Goal: Task Accomplishment & Management: Manage account settings

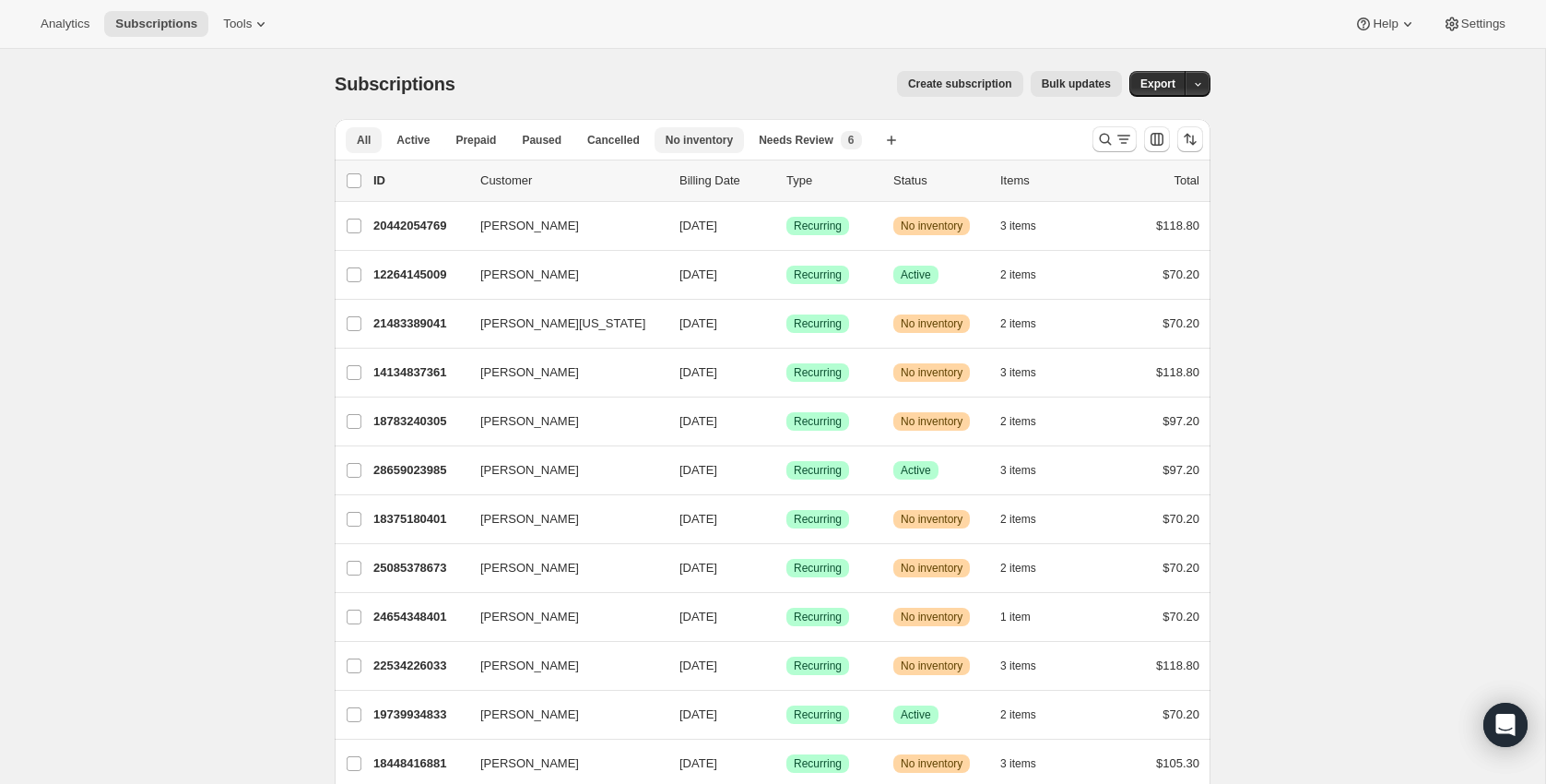
click at [688, 141] on span "No inventory" at bounding box center [700, 141] width 67 height 15
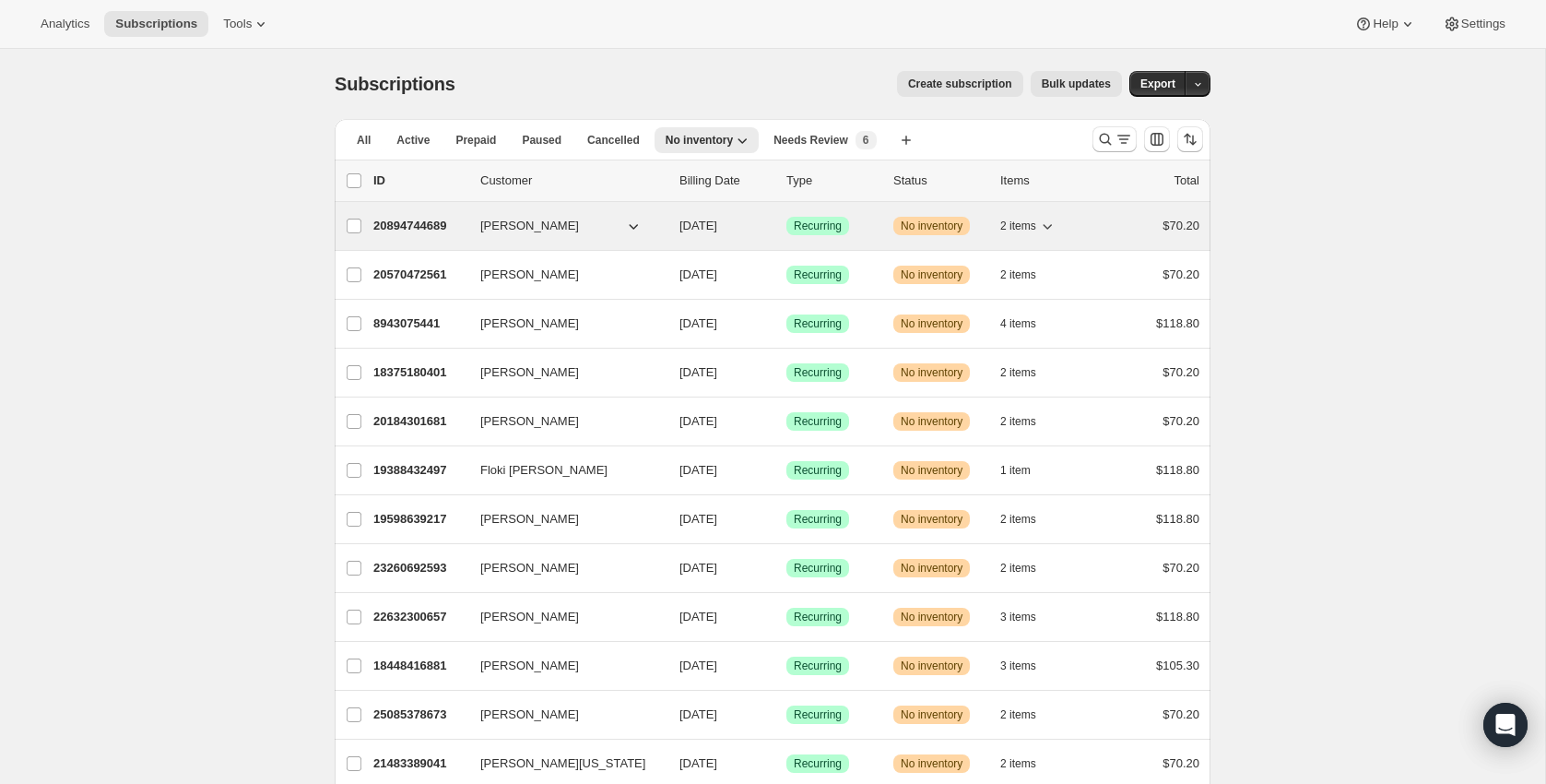
click at [1020, 219] on span "2 items" at bounding box center [1018, 226] width 36 height 15
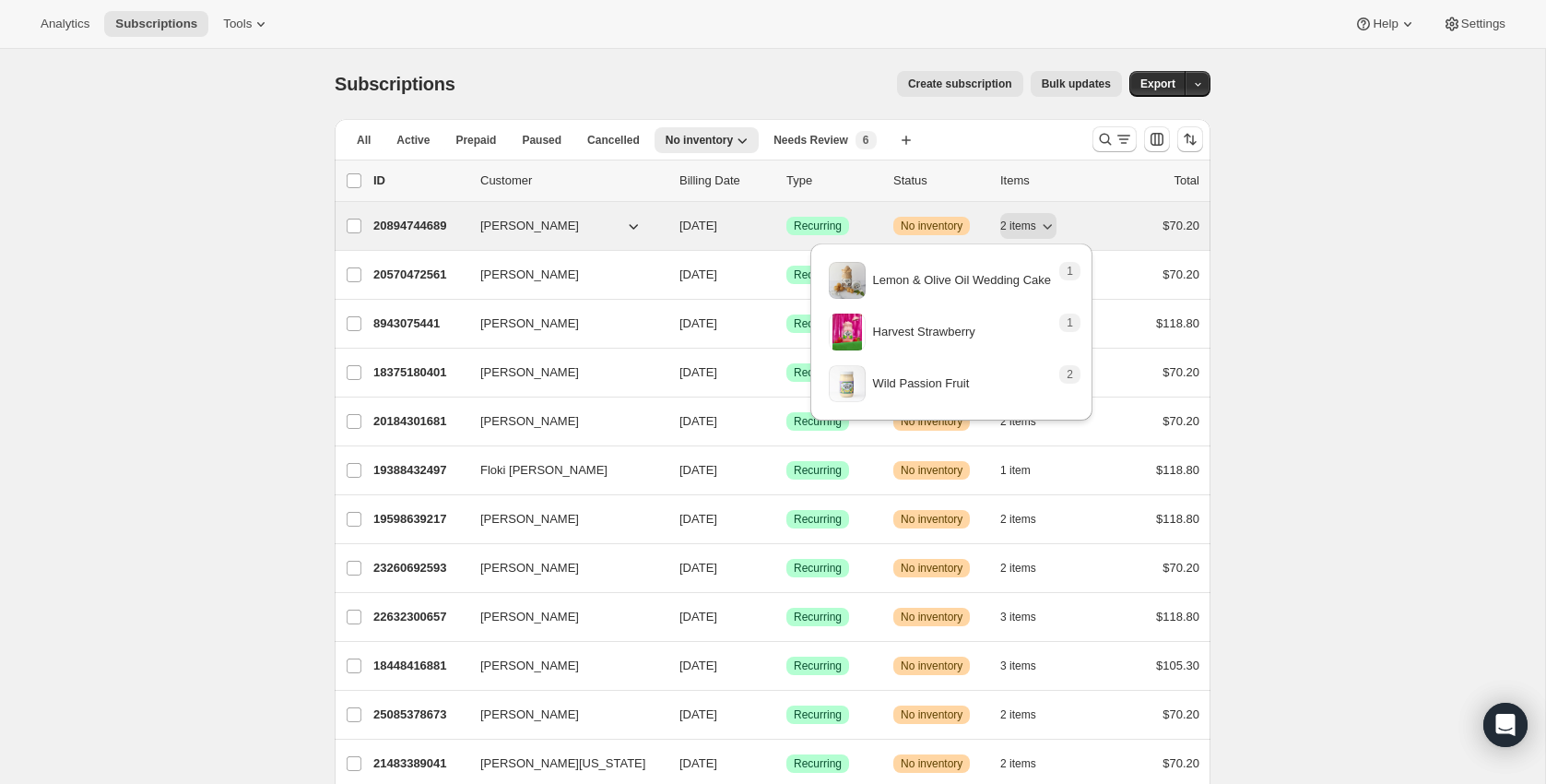
click at [407, 229] on p "20894744689" at bounding box center [420, 226] width 92 height 19
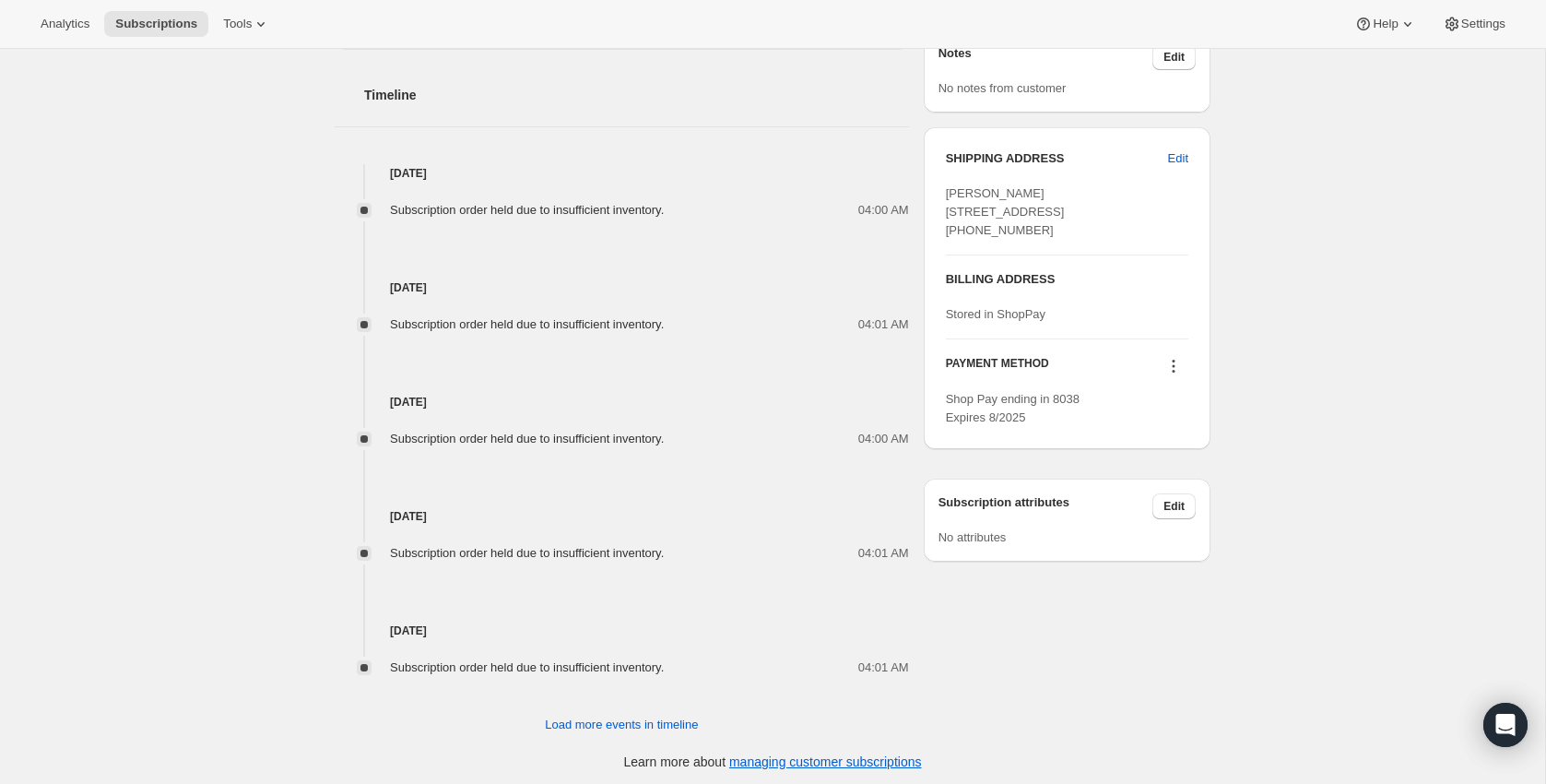
scroll to position [844, 0]
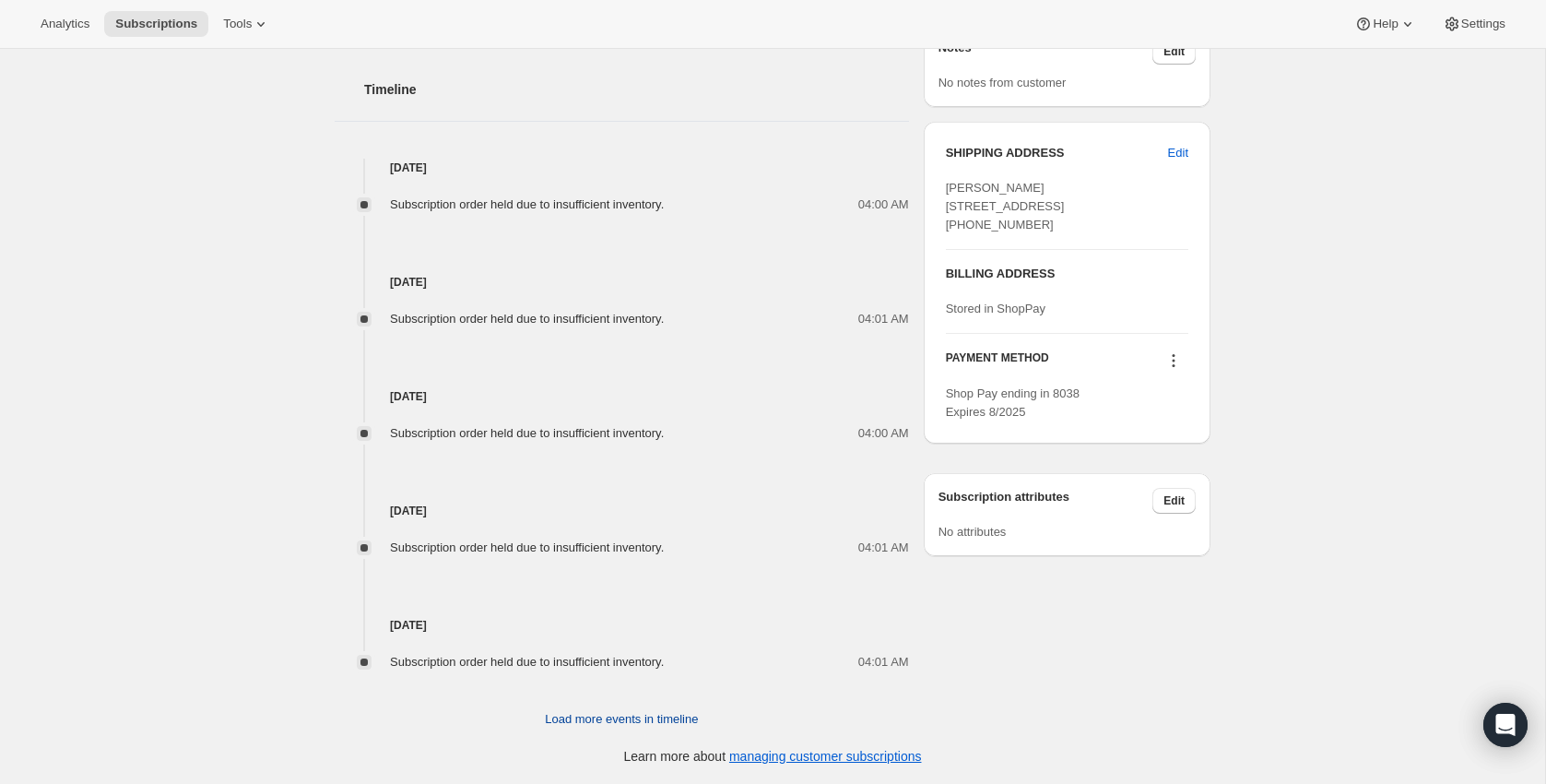
click at [569, 718] on span "Load more events in timeline" at bounding box center [621, 719] width 153 height 19
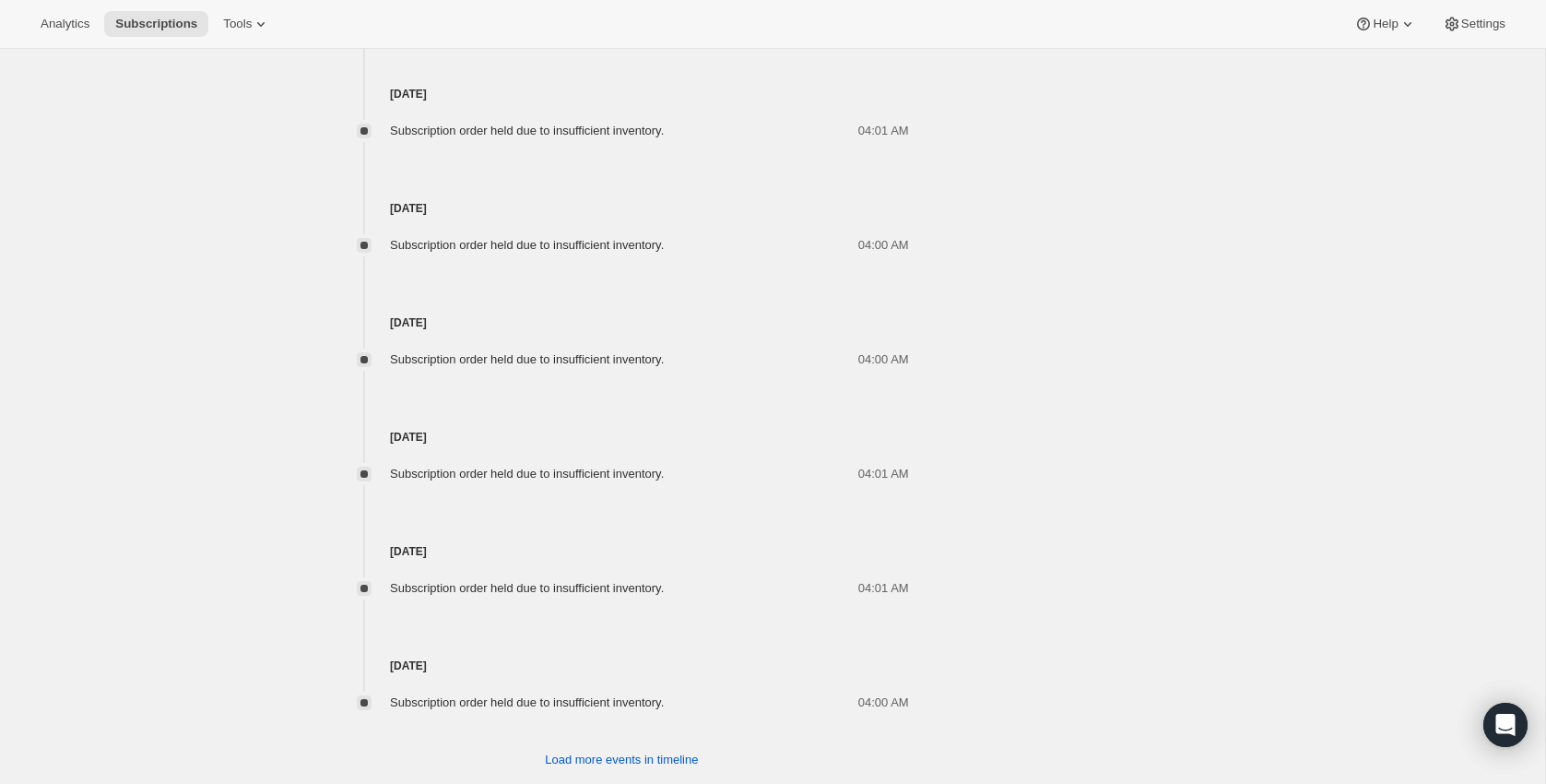
scroll to position [1416, 0]
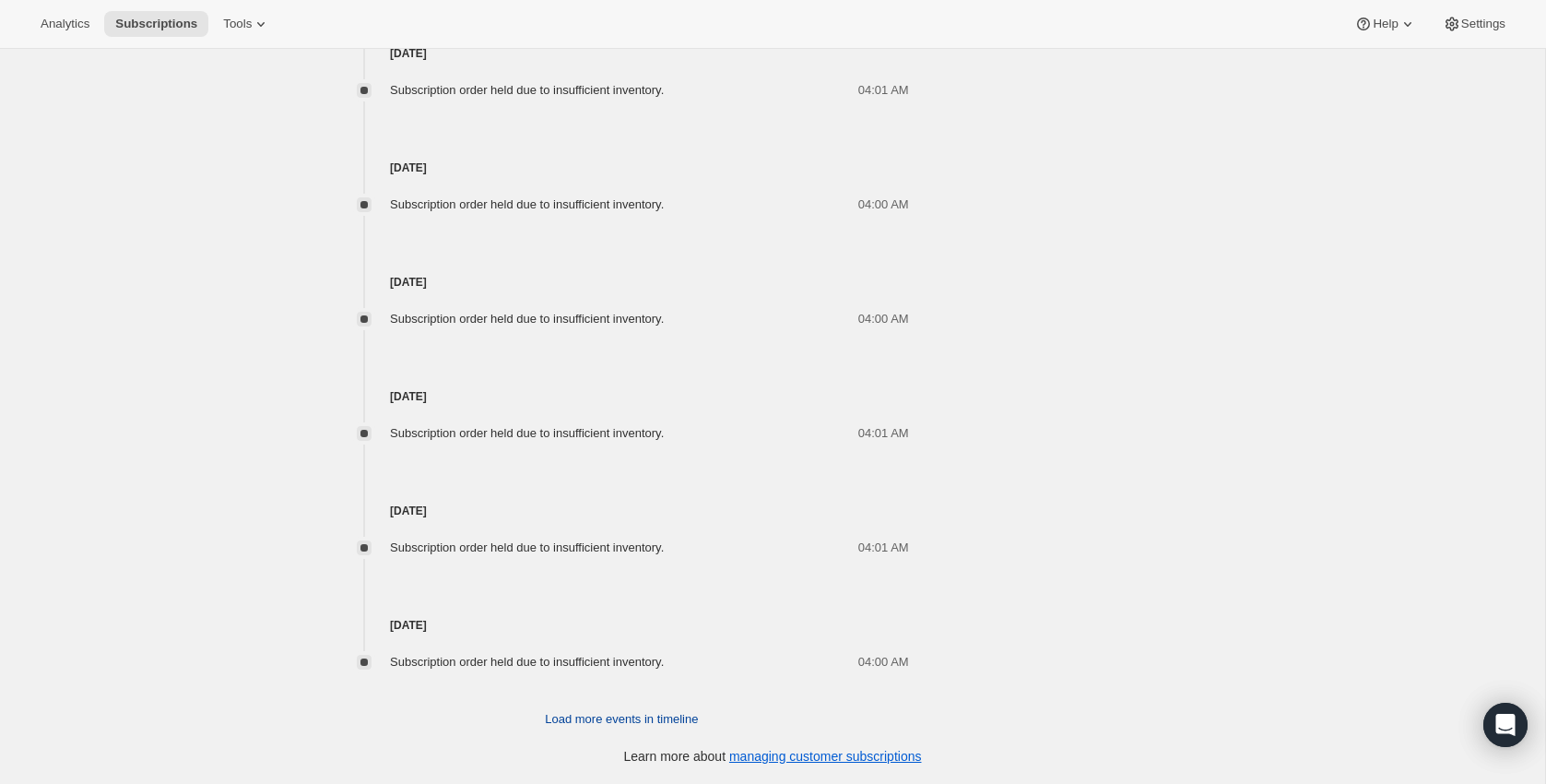
click at [669, 728] on span "Load more events in timeline" at bounding box center [621, 719] width 153 height 19
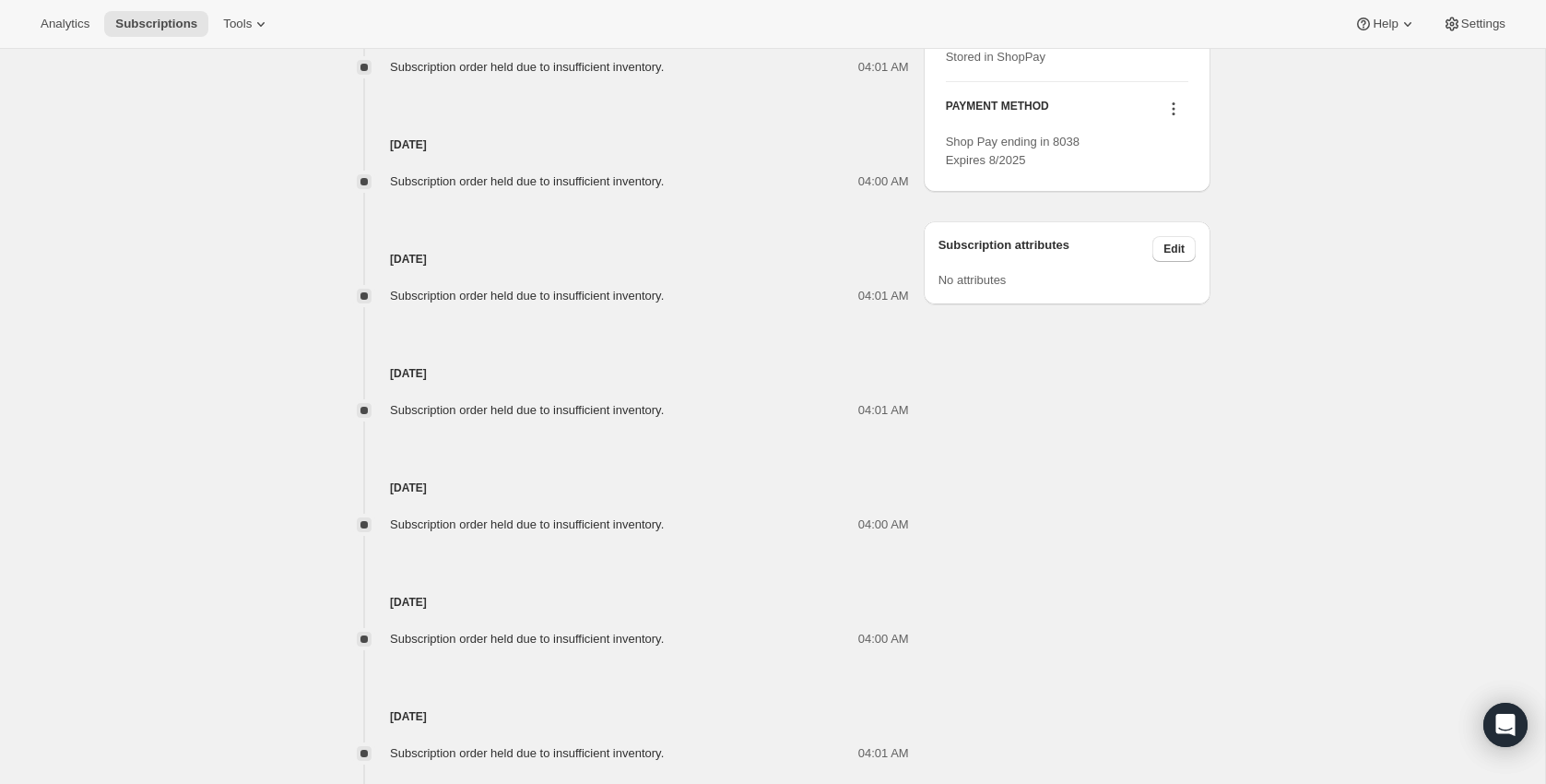
scroll to position [0, 0]
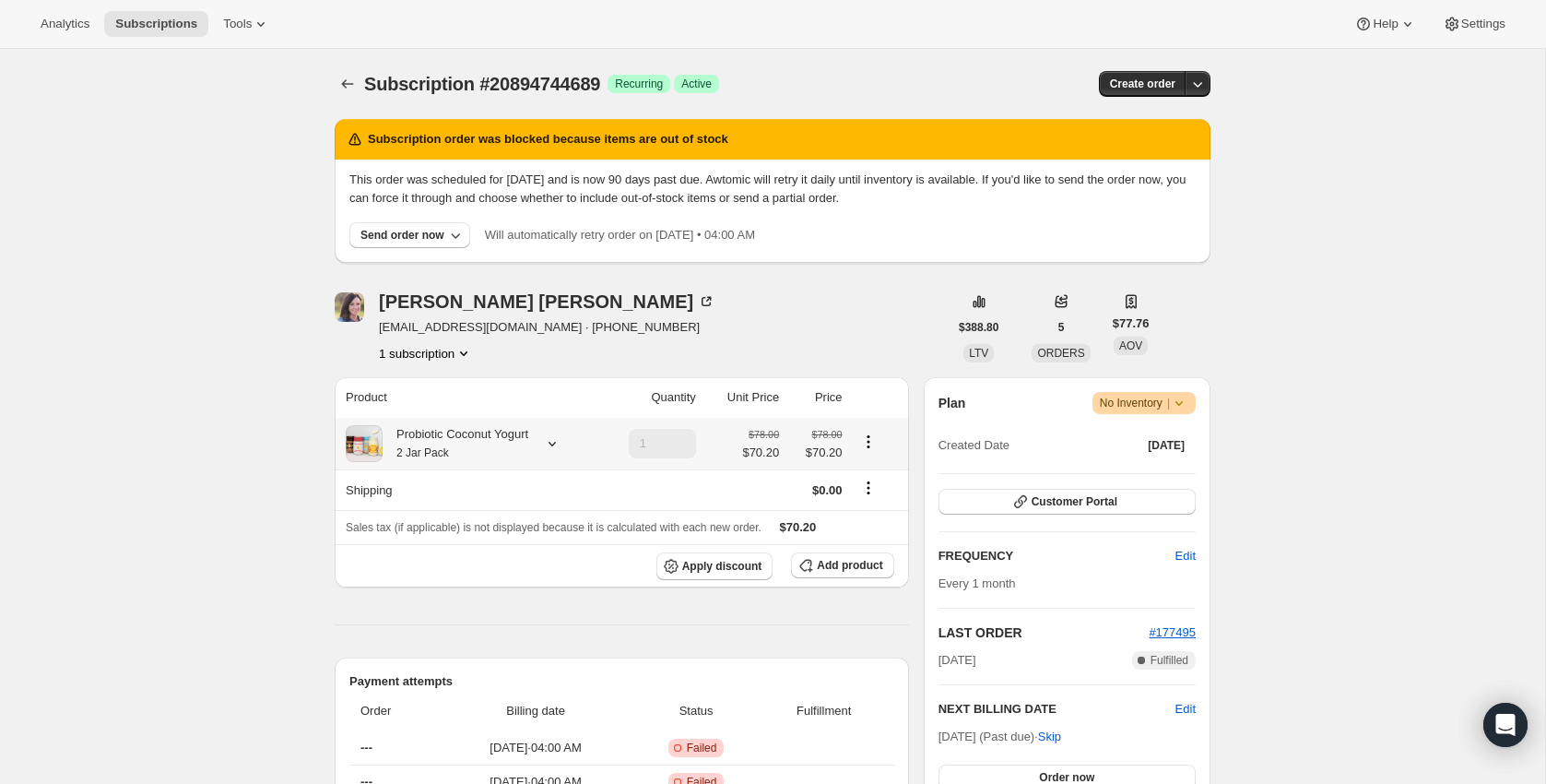
click at [437, 446] on small "2 Jar Pack" at bounding box center [423, 452] width 52 height 13
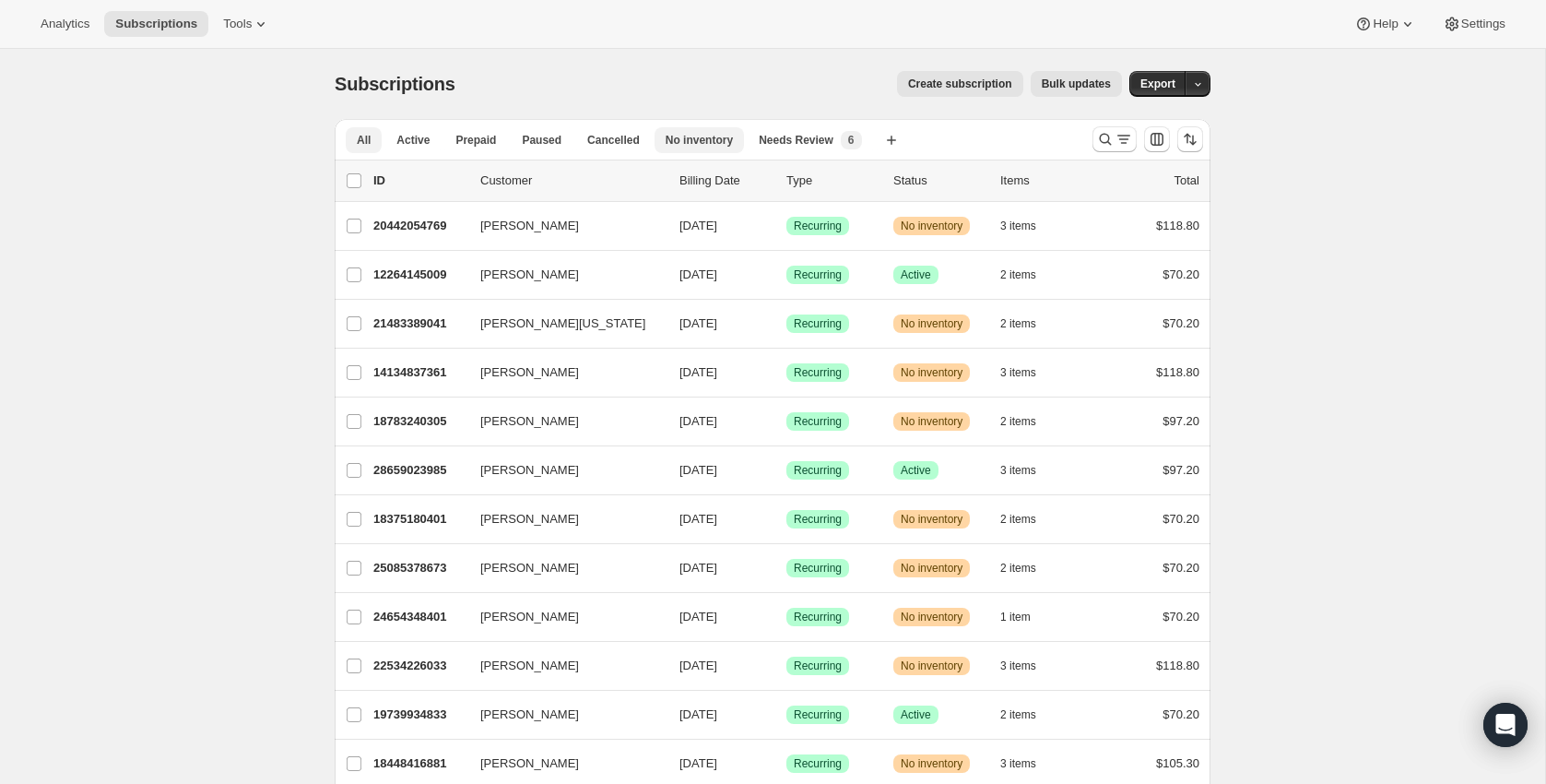
click at [703, 131] on button "No inventory" at bounding box center [699, 141] width 89 height 26
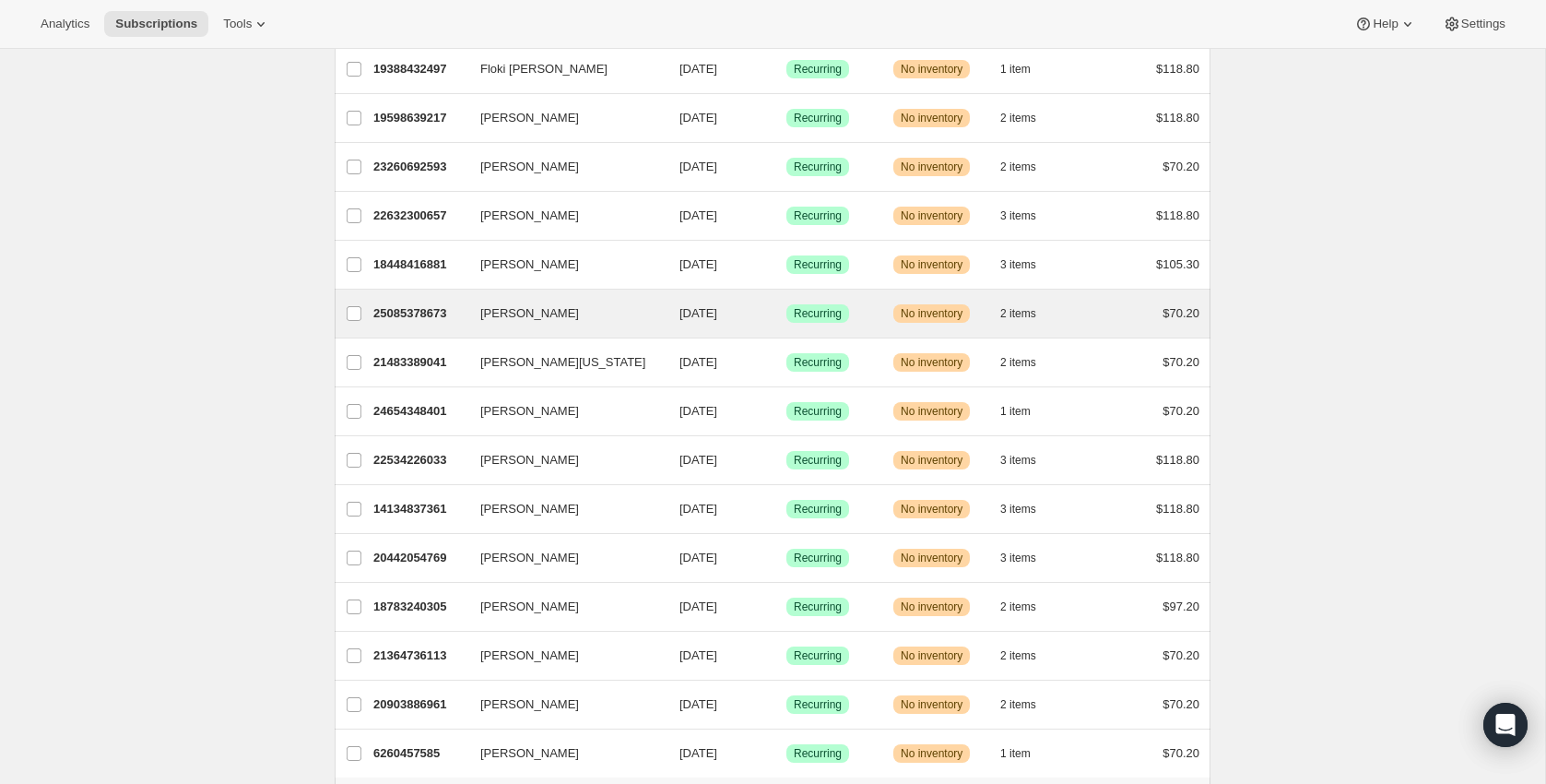
scroll to position [497, 0]
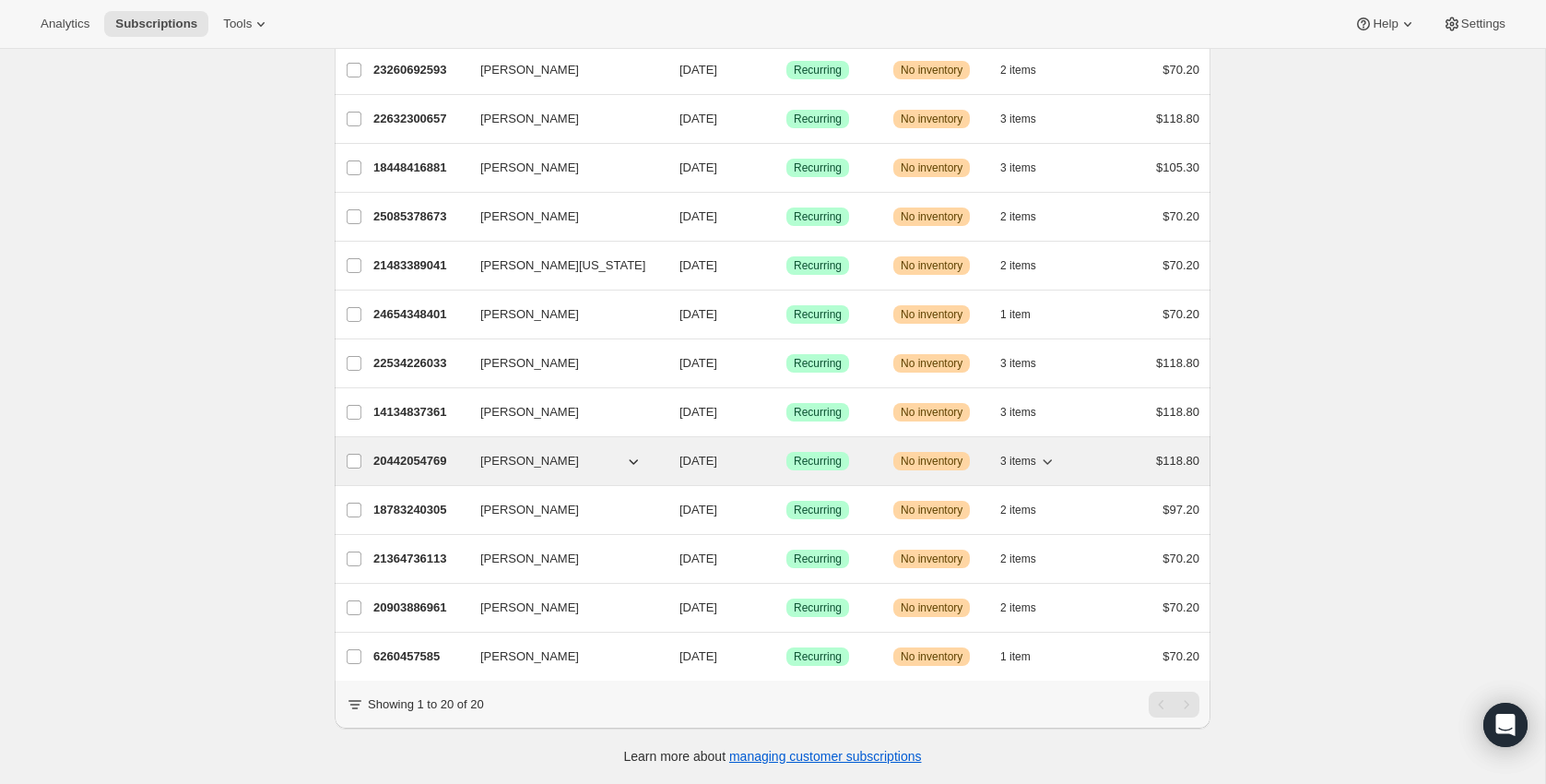
click at [1065, 457] on div "3 items" at bounding box center [1047, 461] width 92 height 26
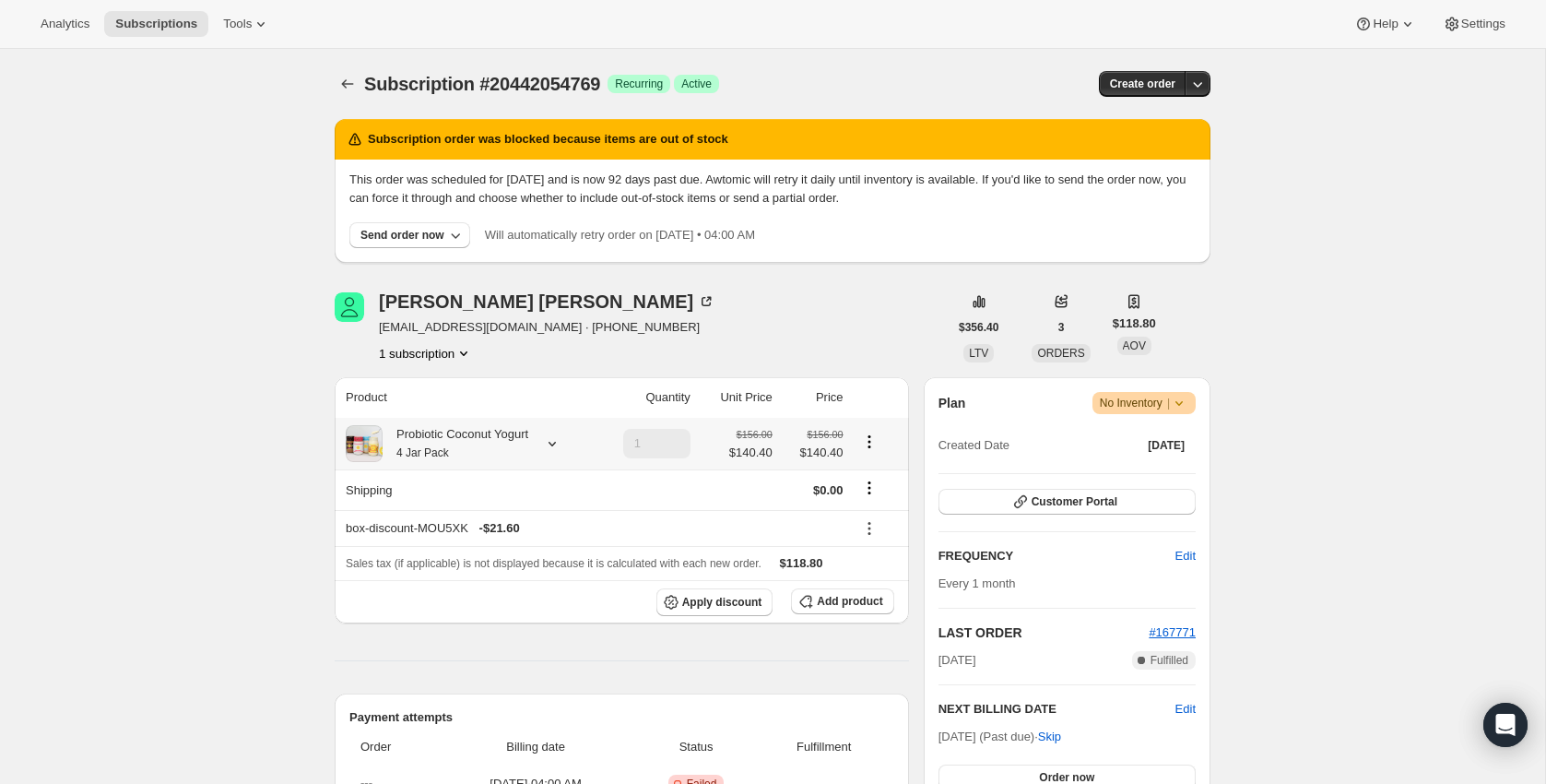
click at [528, 439] on div "Probiotic Coconut Yogurt 4 Jar Pack" at bounding box center [454, 443] width 145 height 37
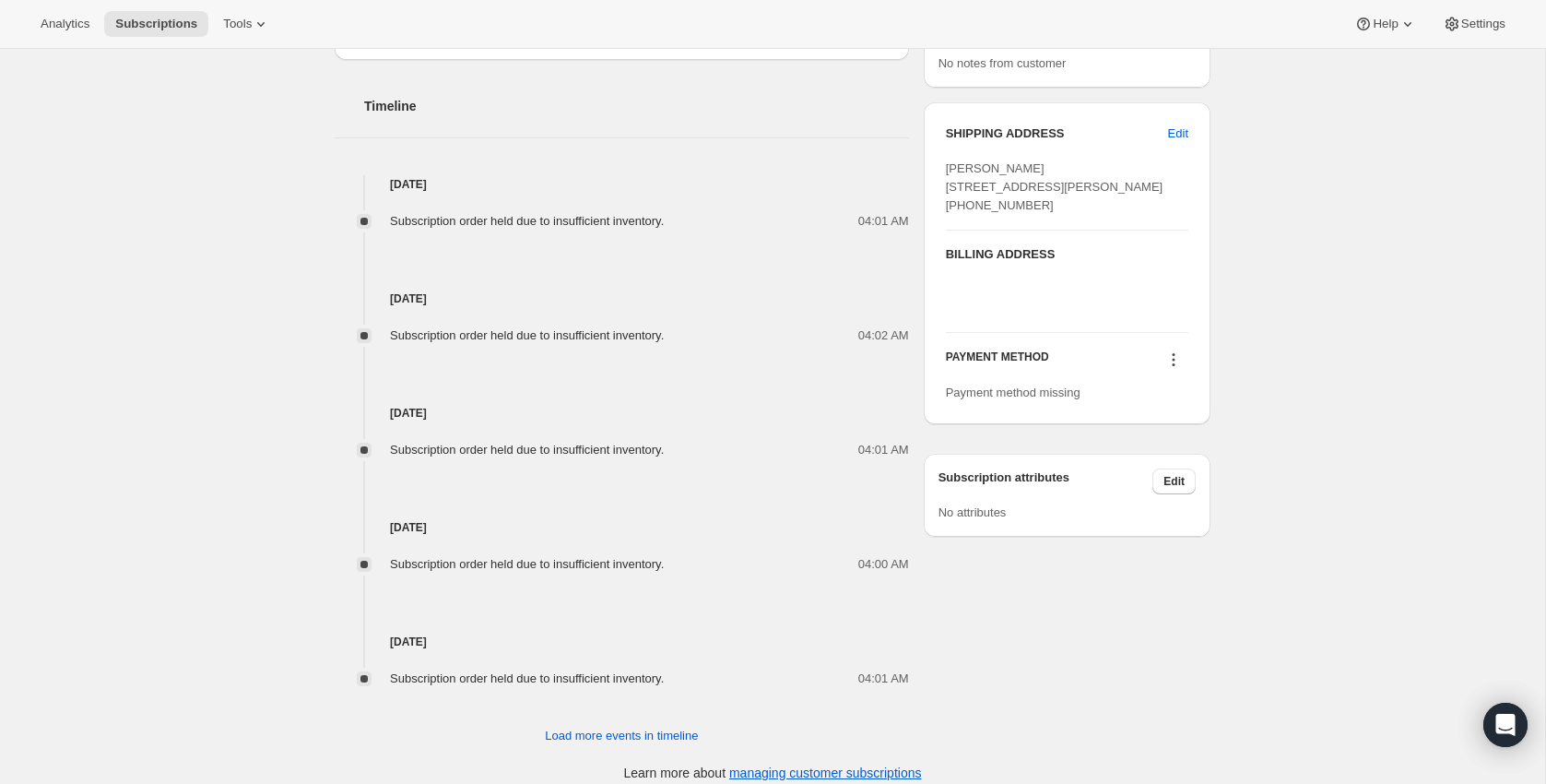
scroll to position [880, 0]
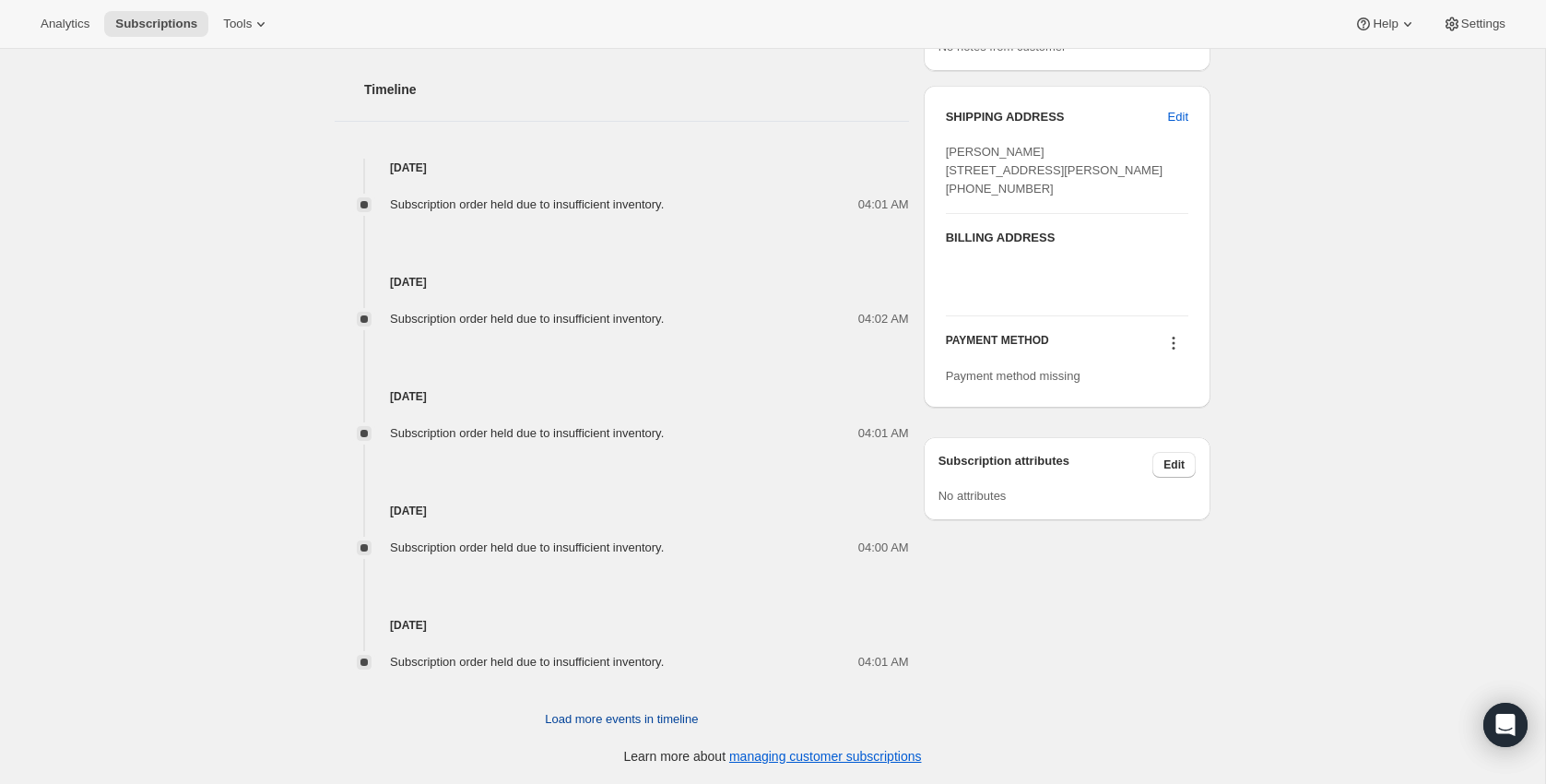
click at [583, 724] on span "Load more events in timeline" at bounding box center [621, 719] width 153 height 19
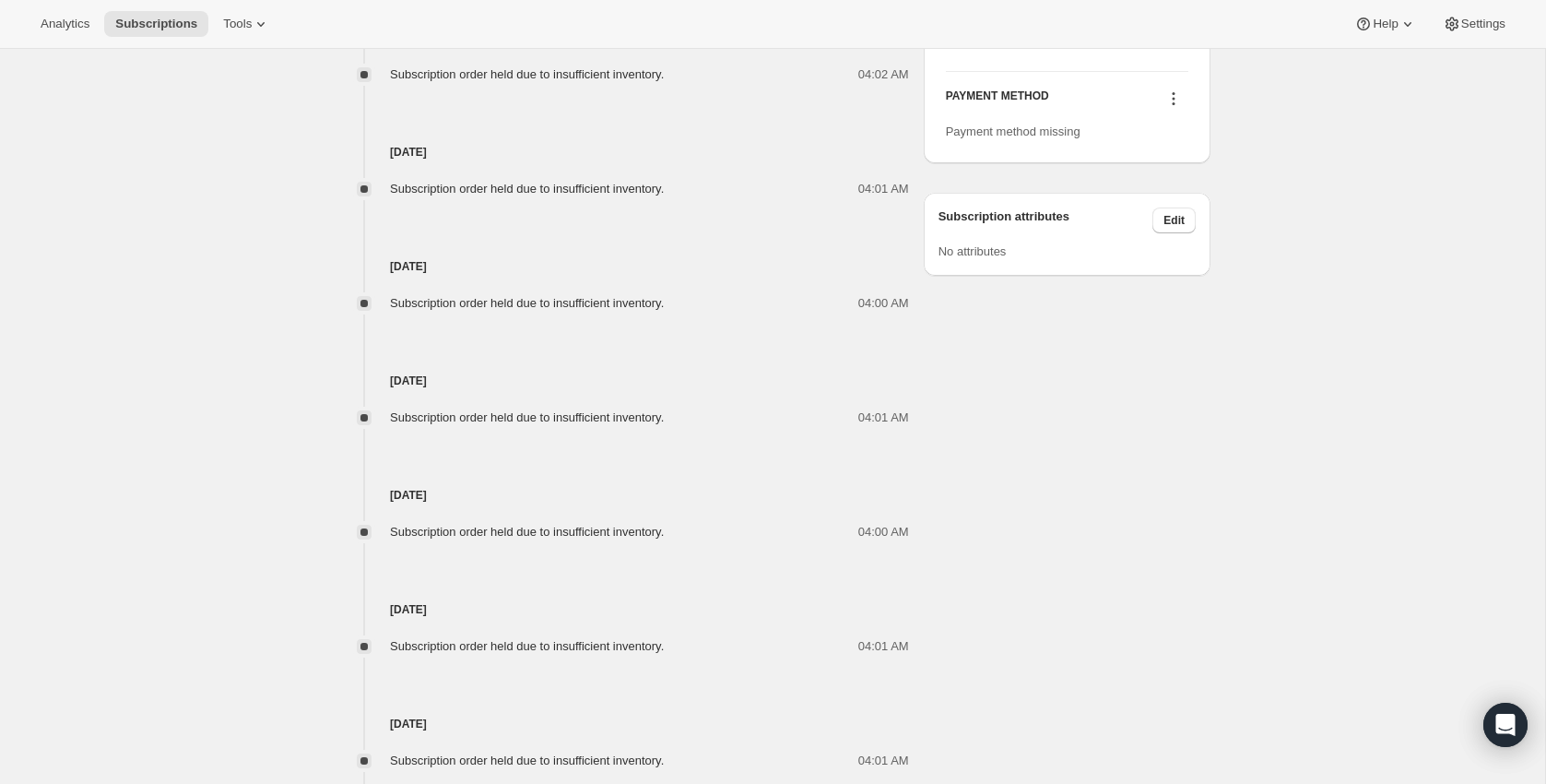
scroll to position [1452, 0]
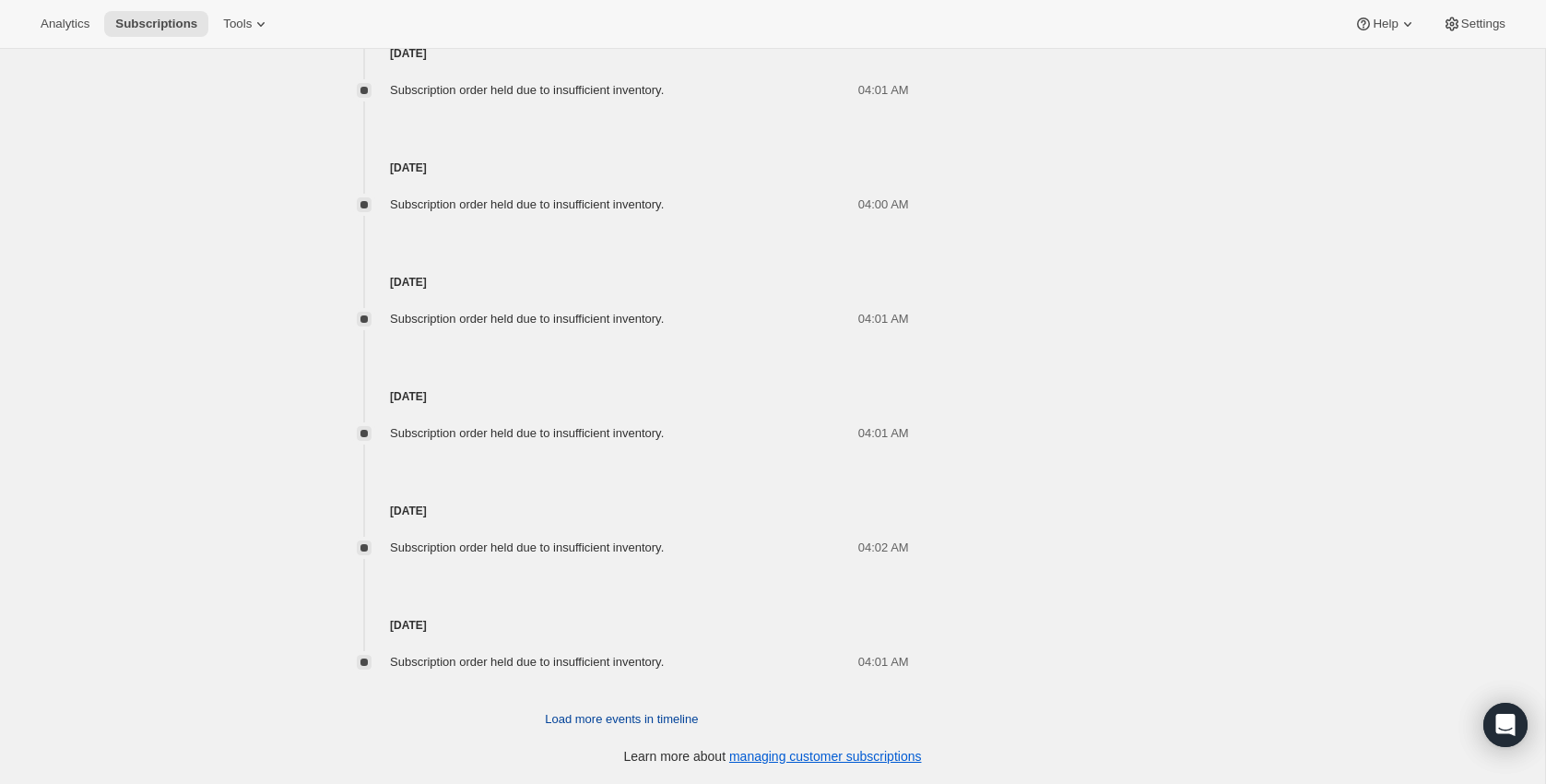
click at [587, 717] on span "Load more events in timeline" at bounding box center [621, 719] width 153 height 19
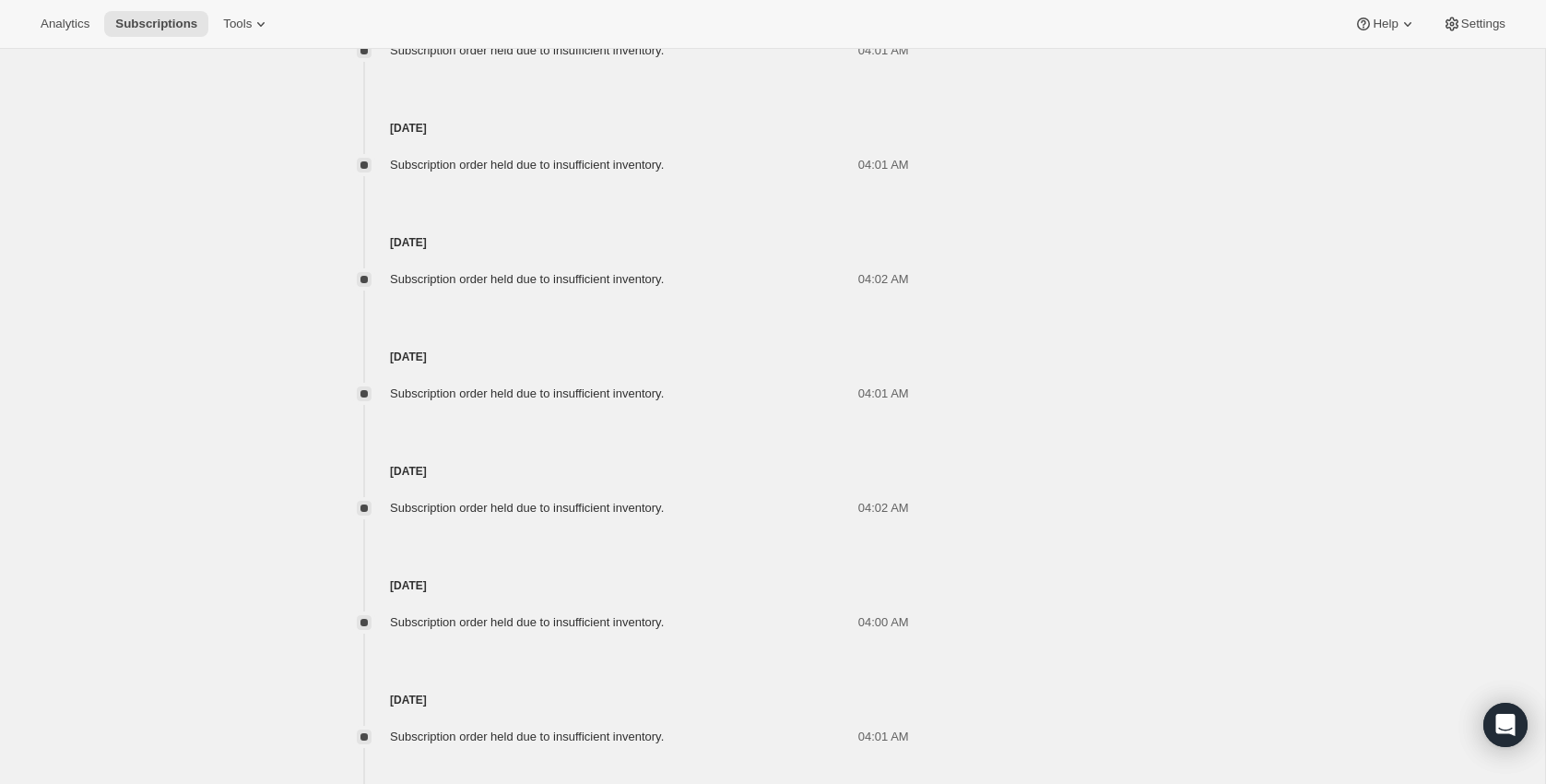
scroll to position [2023, 0]
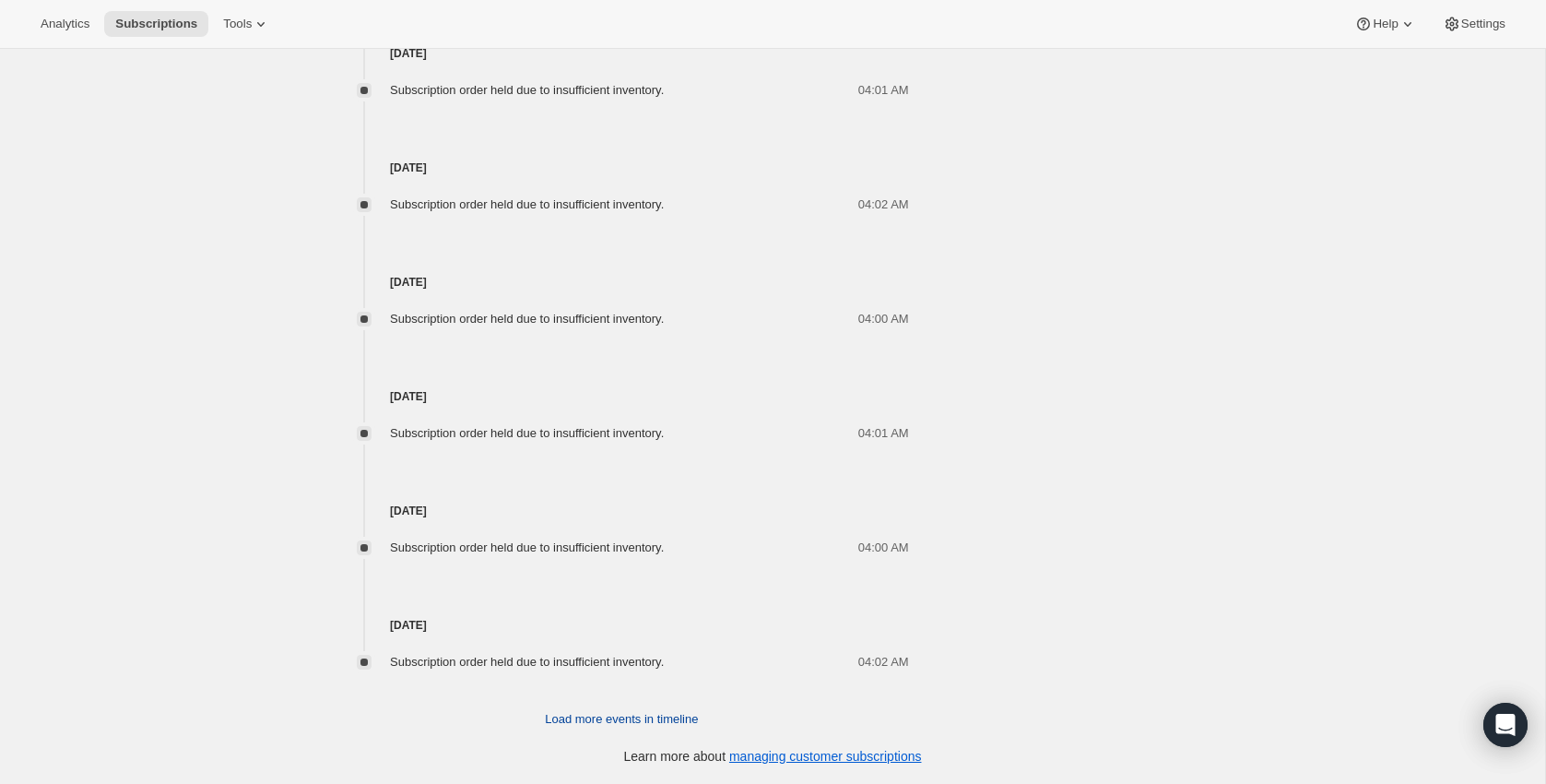
click at [588, 716] on span "Load more events in timeline" at bounding box center [621, 719] width 153 height 19
click at [587, 724] on span "Load more events in timeline" at bounding box center [621, 719] width 153 height 19
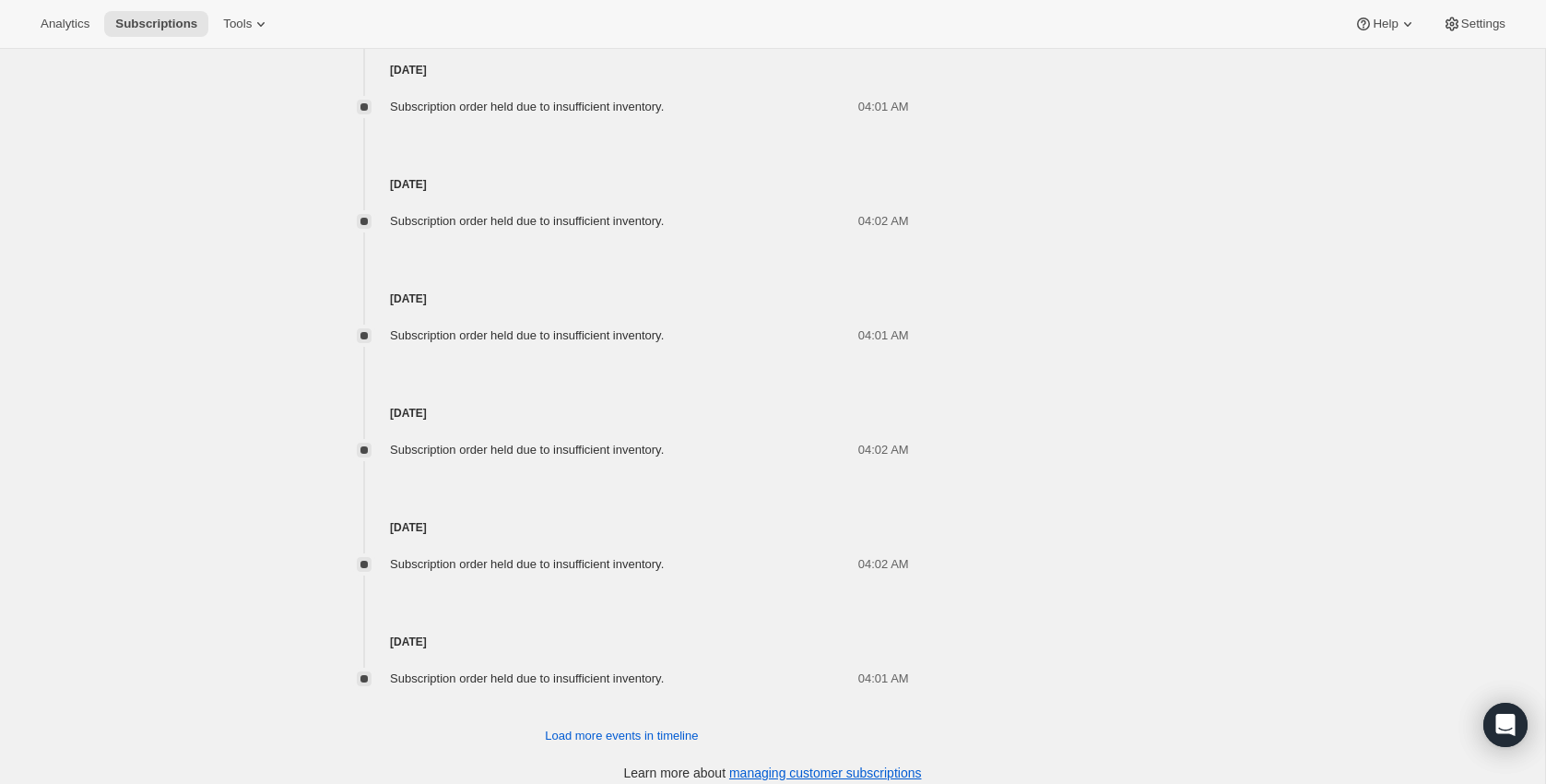
click at [597, 732] on span "Load more events in timeline" at bounding box center [621, 737] width 153 height 19
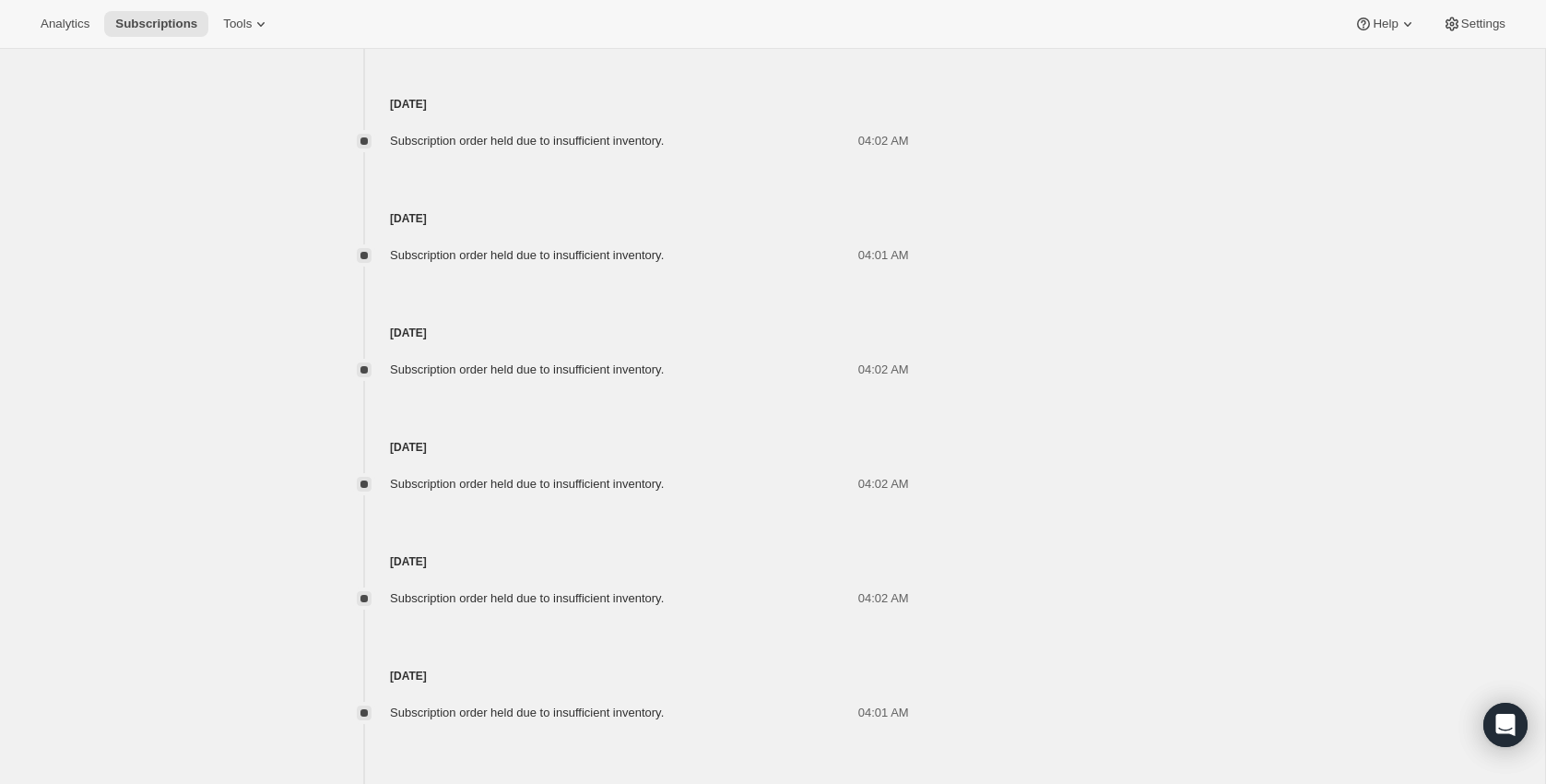
scroll to position [3738, 0]
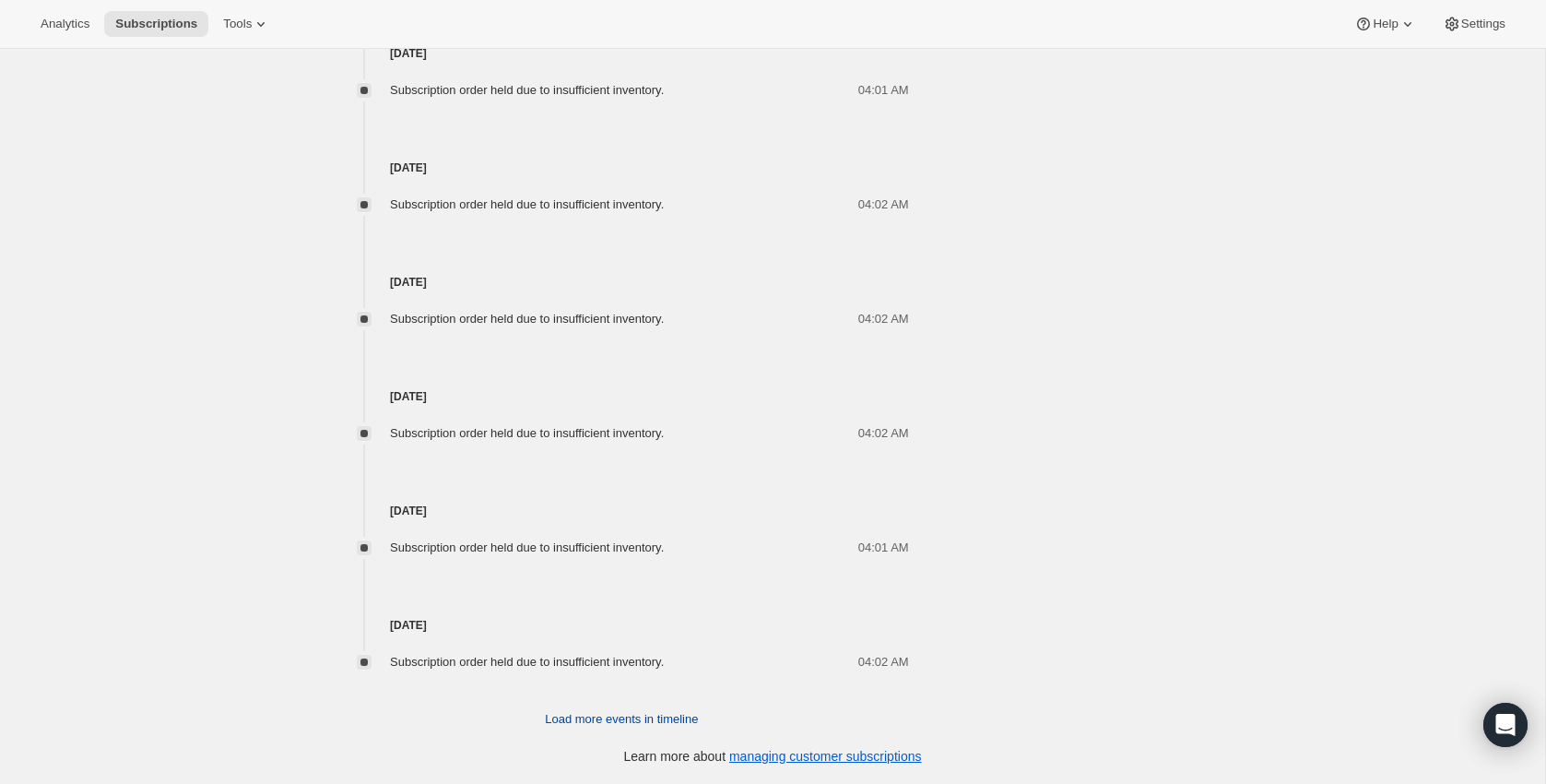
click at [610, 717] on span "Load more events in timeline" at bounding box center [621, 719] width 153 height 19
click at [611, 714] on span "Load more events in timeline" at bounding box center [621, 719] width 153 height 19
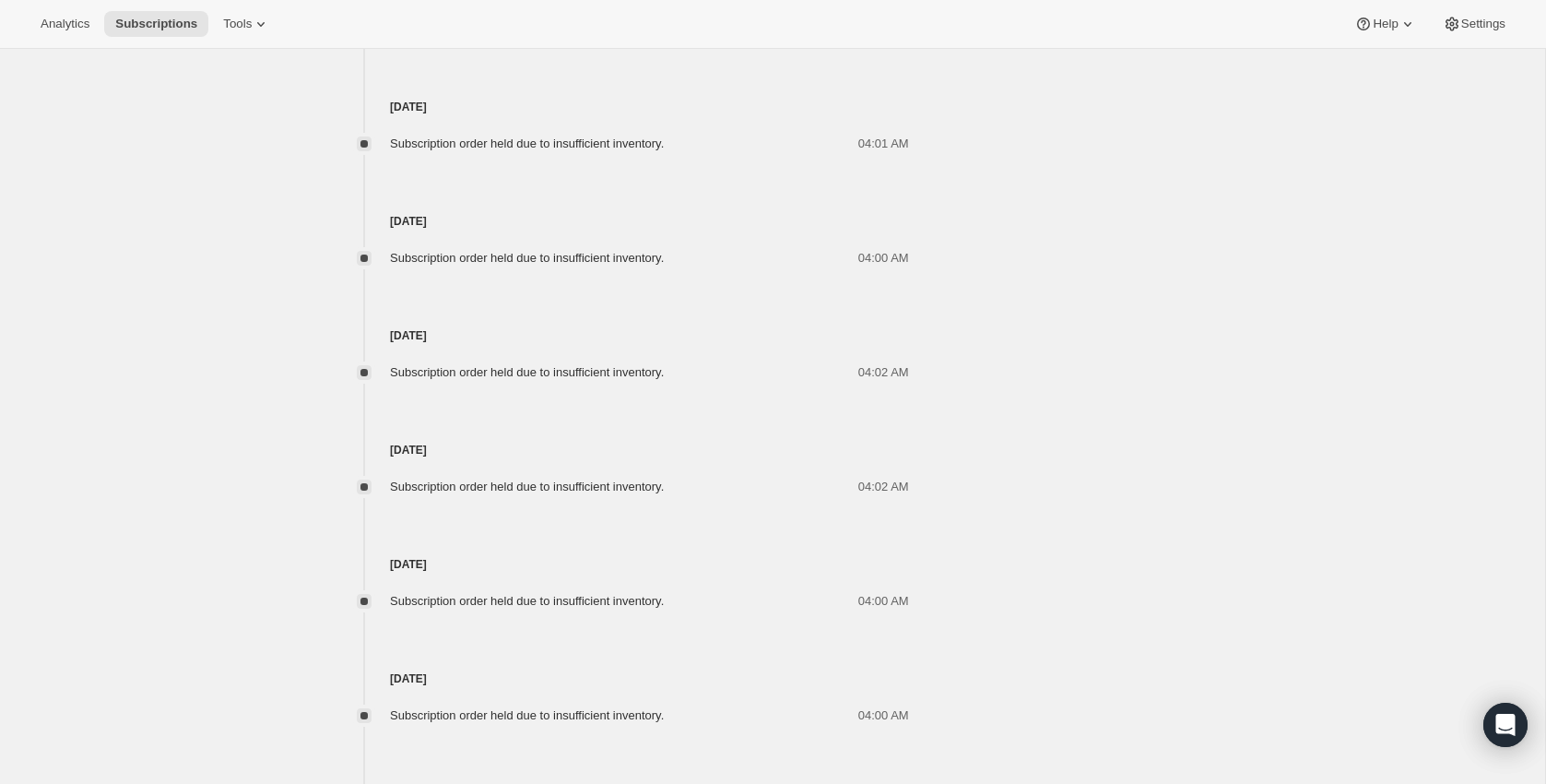
scroll to position [4881, 0]
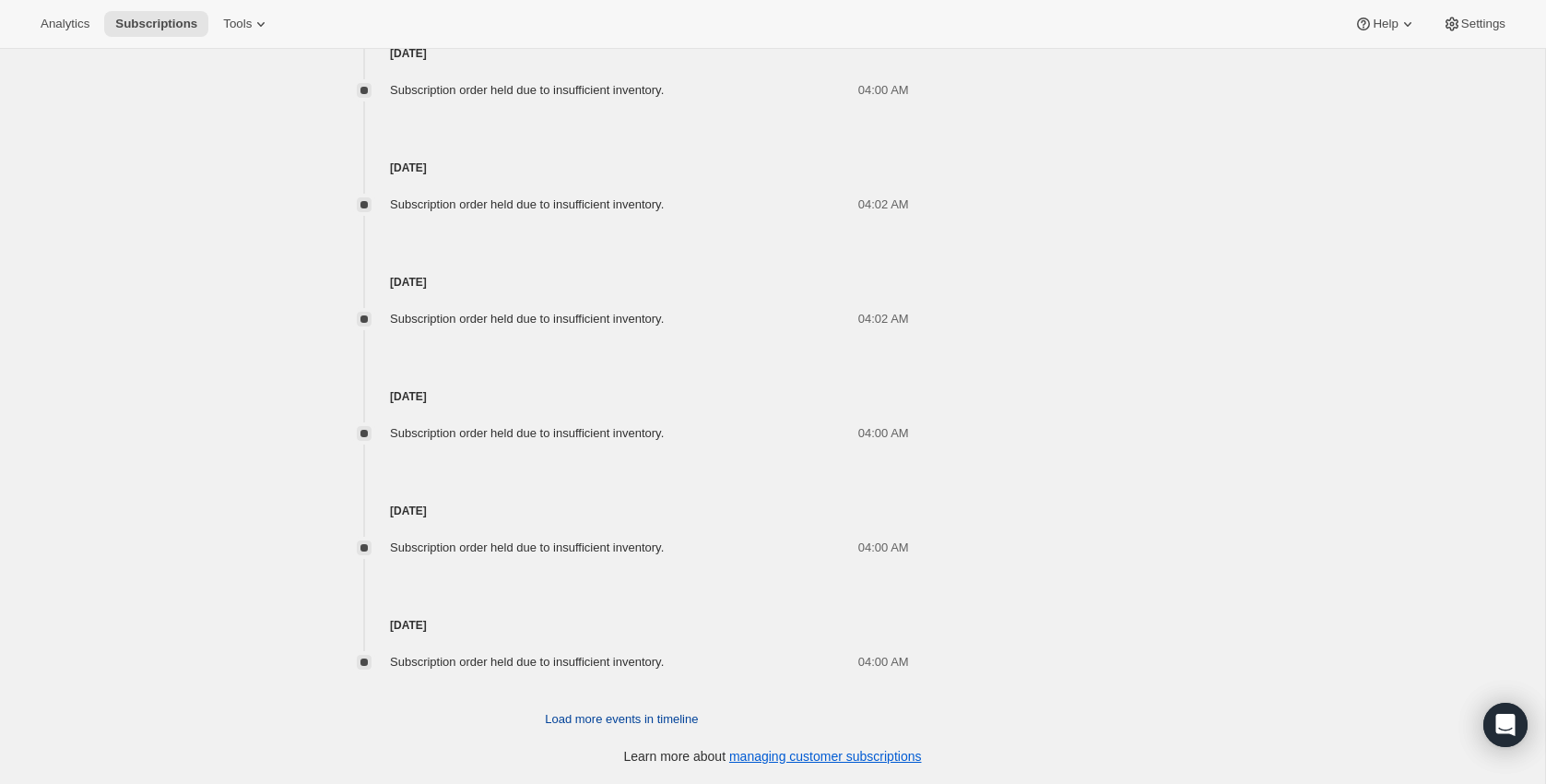
click at [611, 714] on span "Load more events in timeline" at bounding box center [621, 719] width 153 height 19
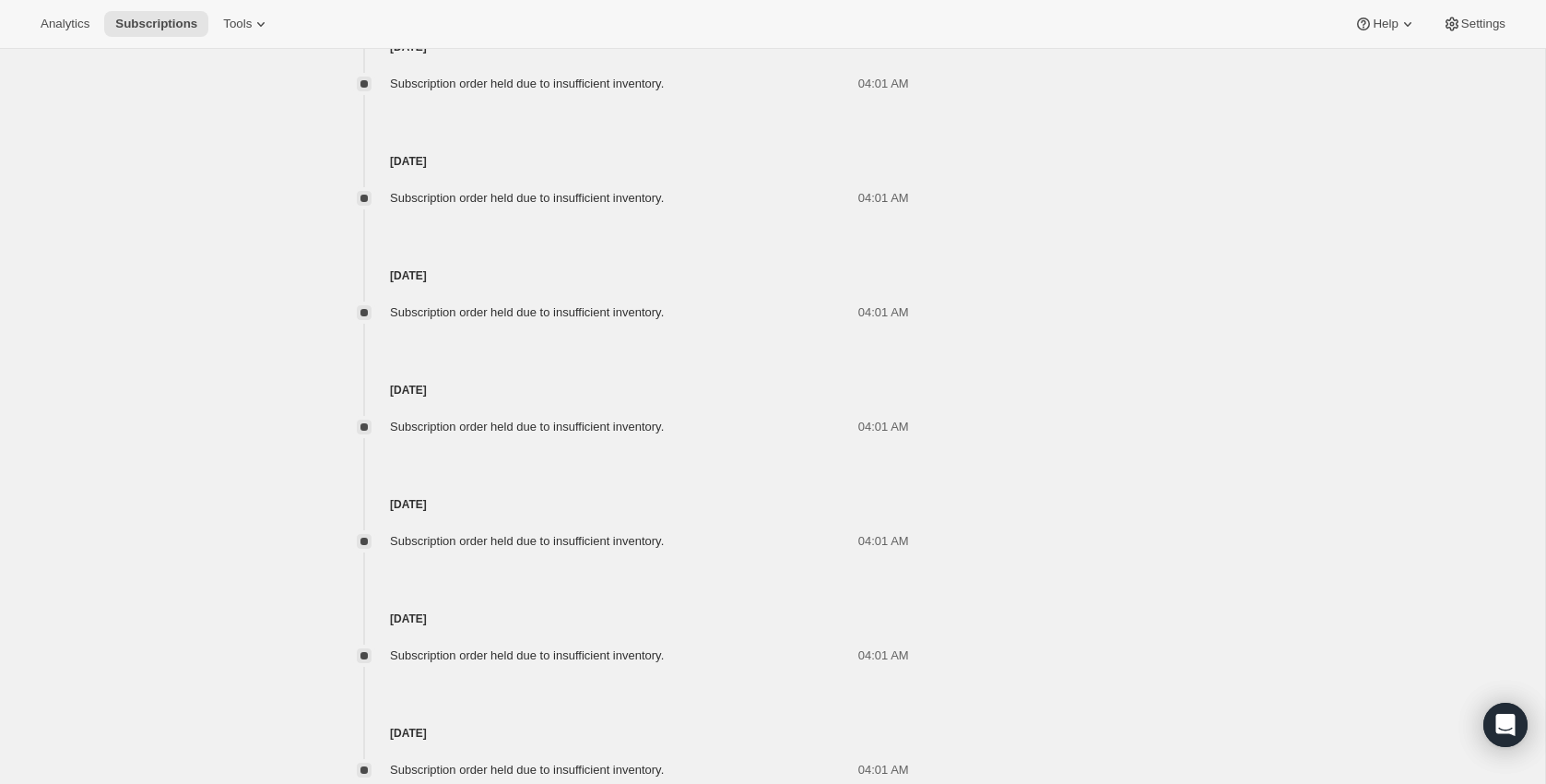
scroll to position [6596, 0]
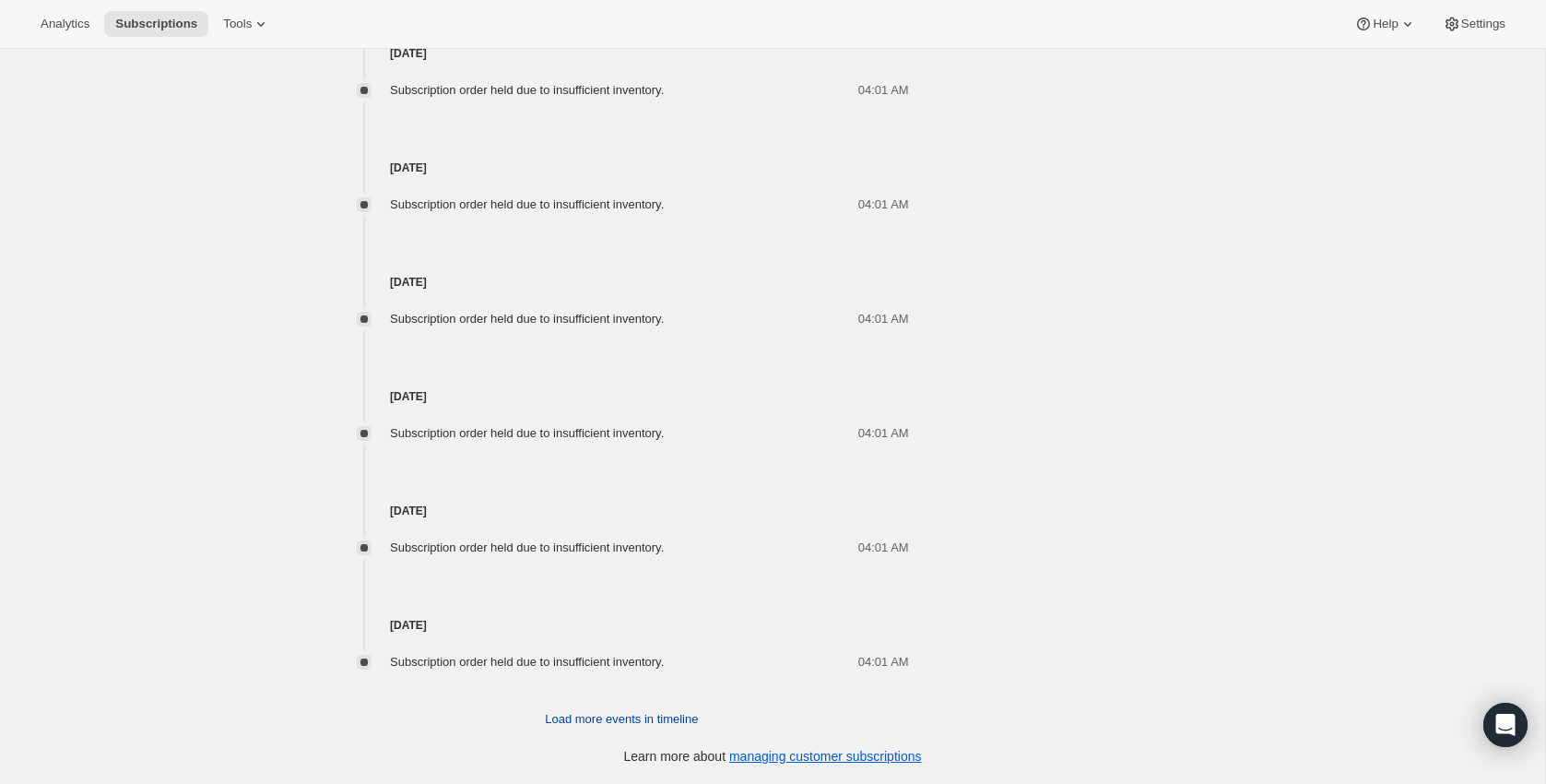
click at [611, 714] on span "Load more events in timeline" at bounding box center [621, 719] width 153 height 19
click at [611, 713] on span "Load more events in timeline" at bounding box center [621, 719] width 153 height 19
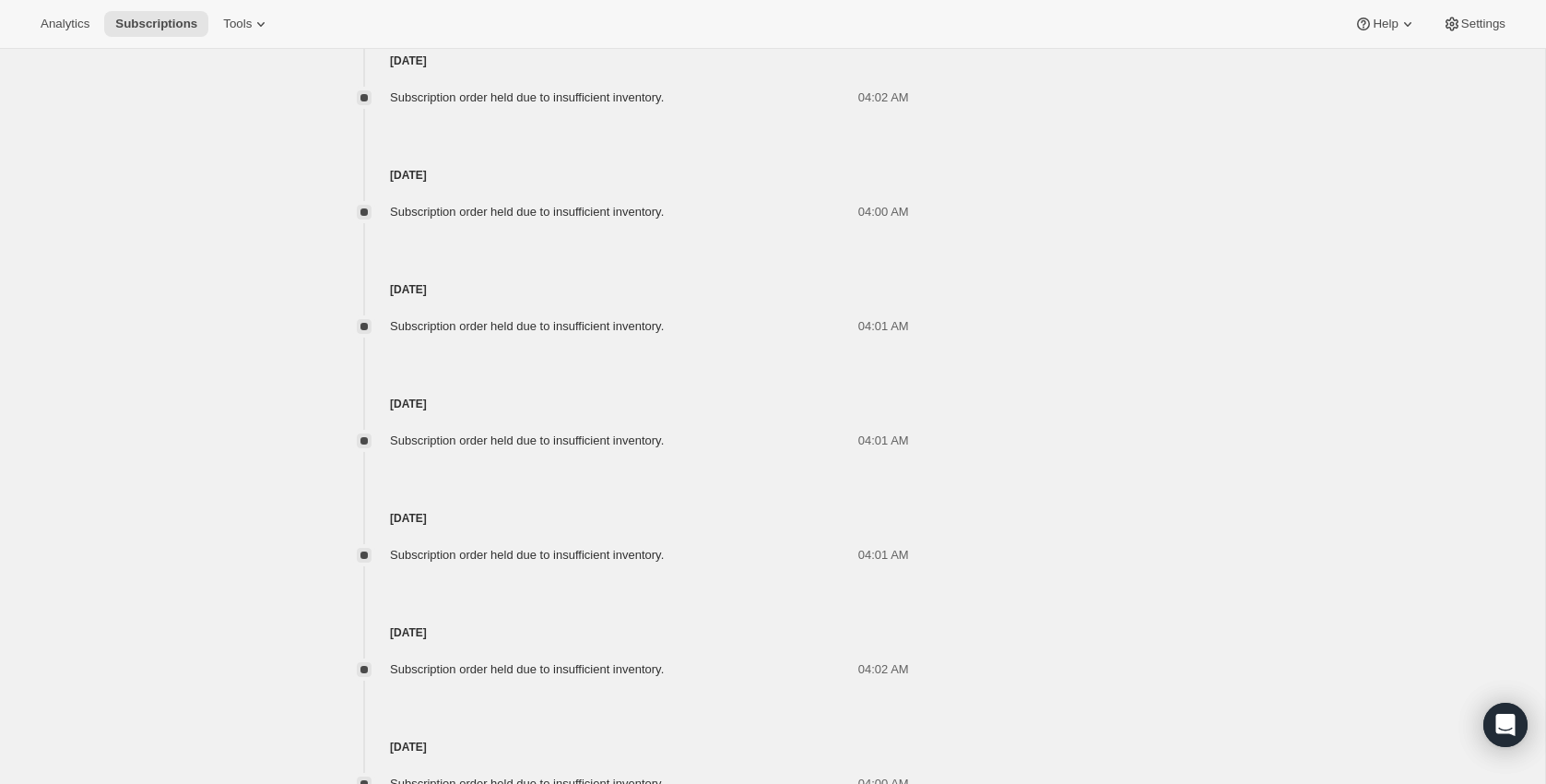
scroll to position [8310, 0]
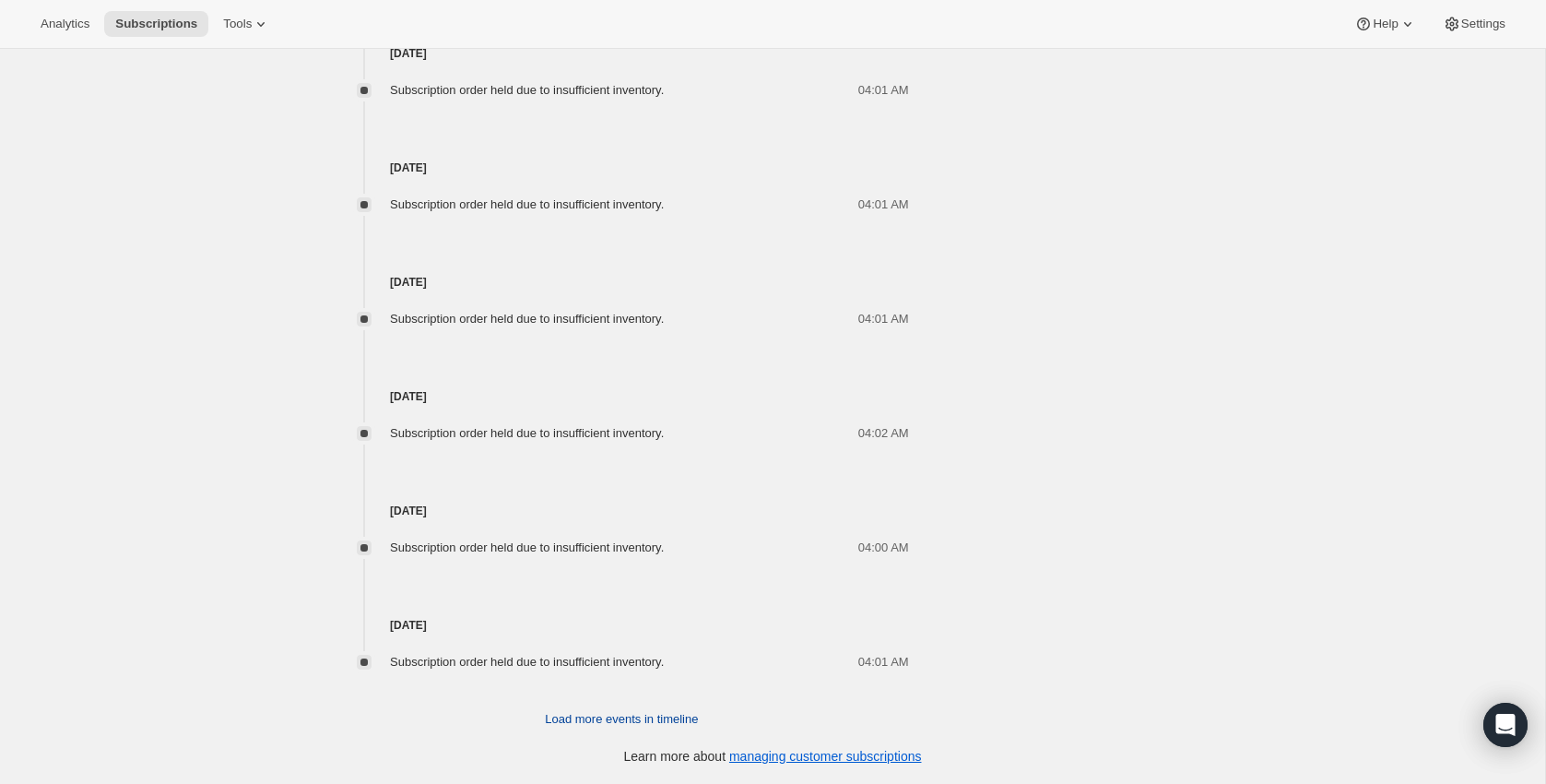
click at [611, 713] on span "Load more events in timeline" at bounding box center [621, 719] width 153 height 19
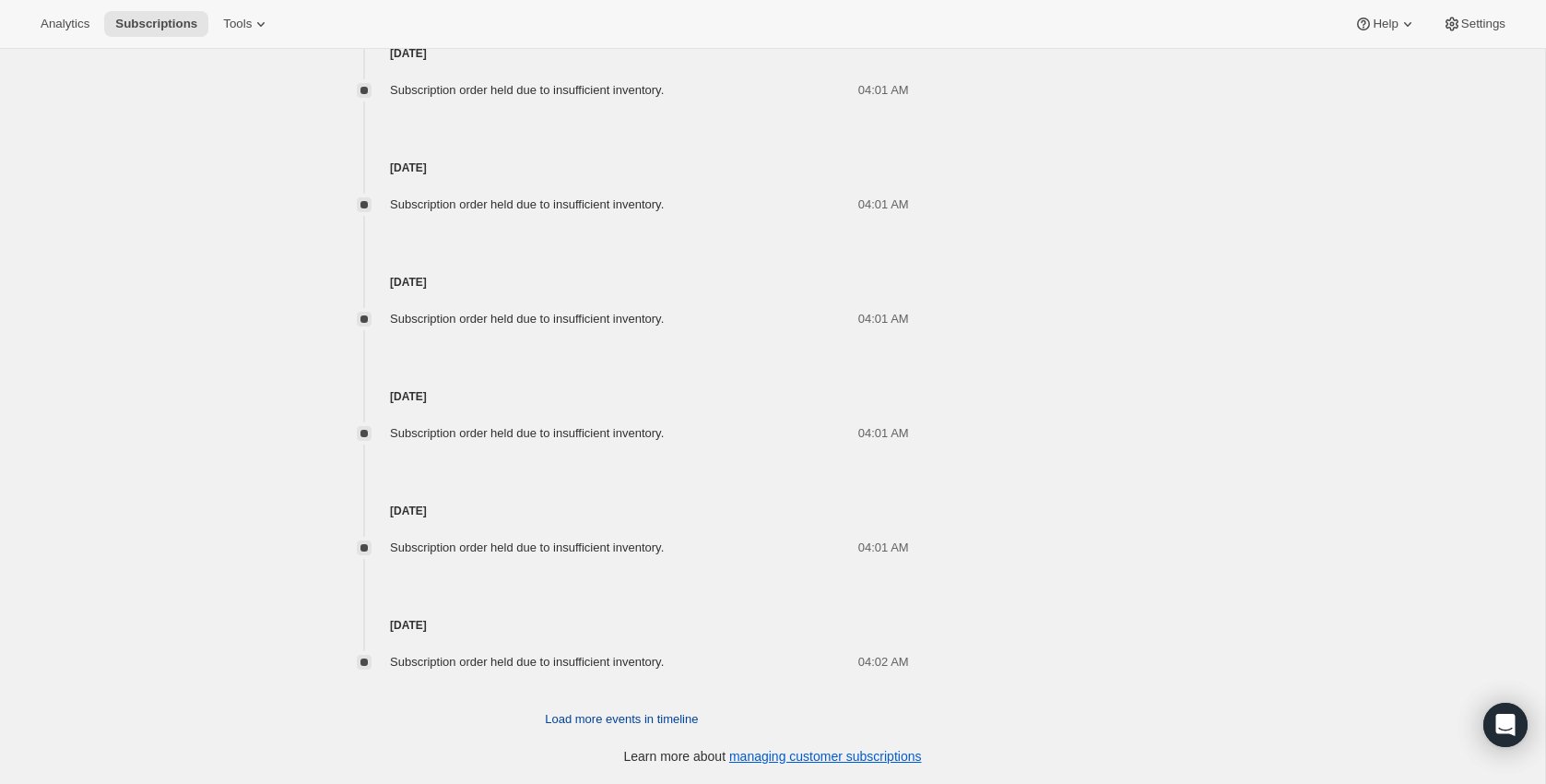
click at [611, 713] on span "Load more events in timeline" at bounding box center [621, 719] width 153 height 19
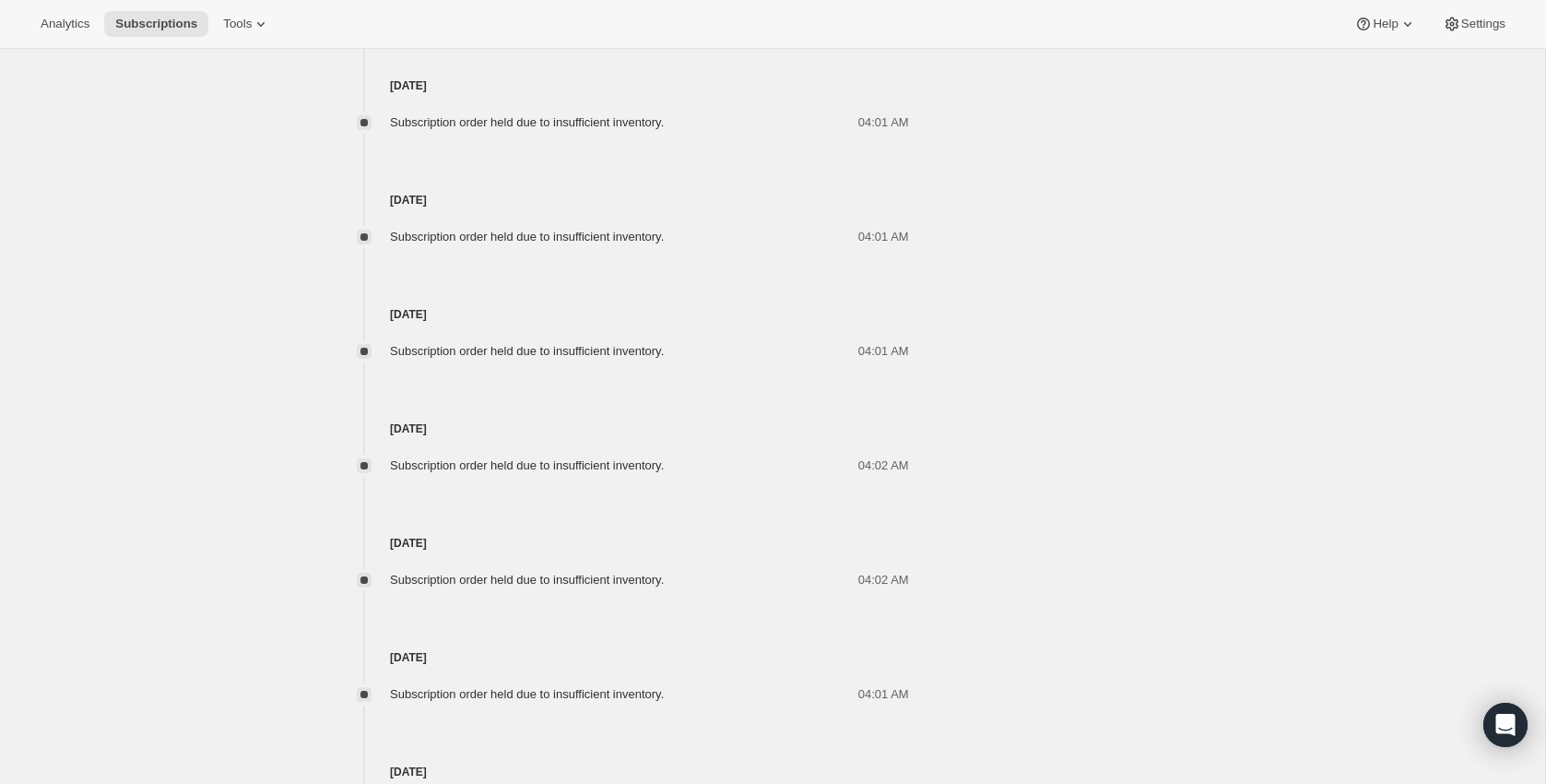
scroll to position [10597, 0]
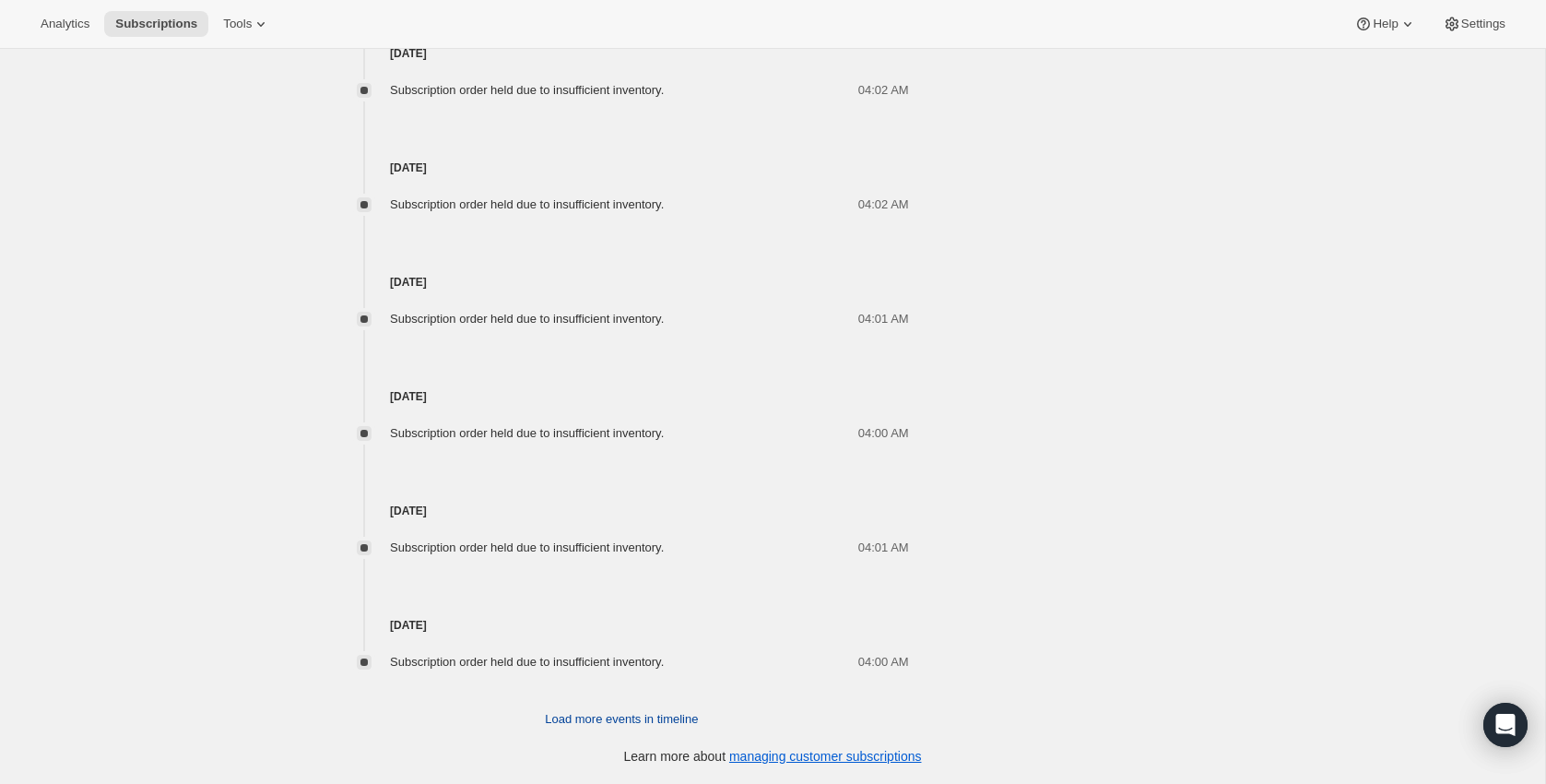
click at [611, 713] on span "Load more events in timeline" at bounding box center [621, 719] width 153 height 19
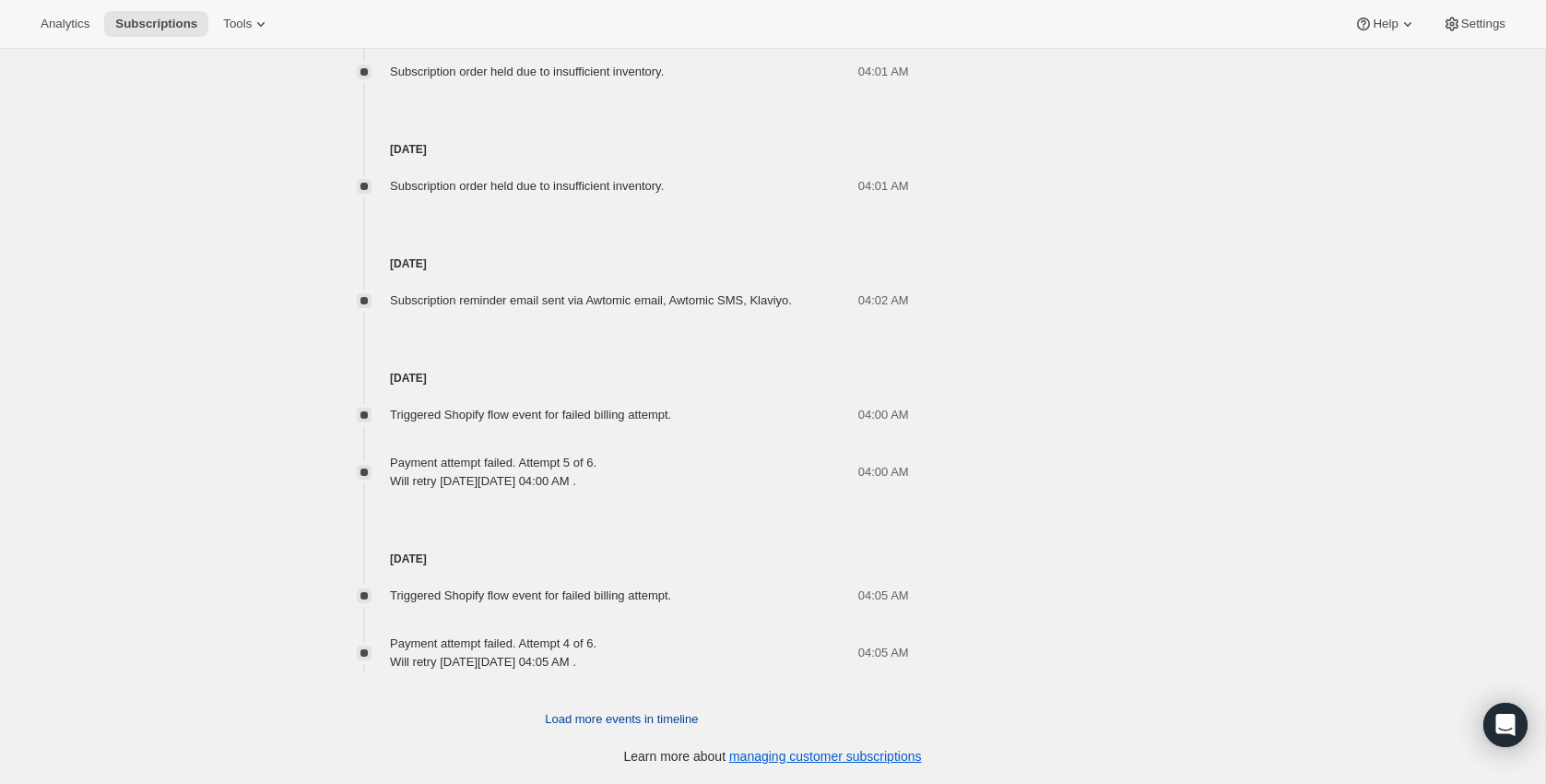
click at [611, 713] on span "Load more events in timeline" at bounding box center [621, 719] width 153 height 19
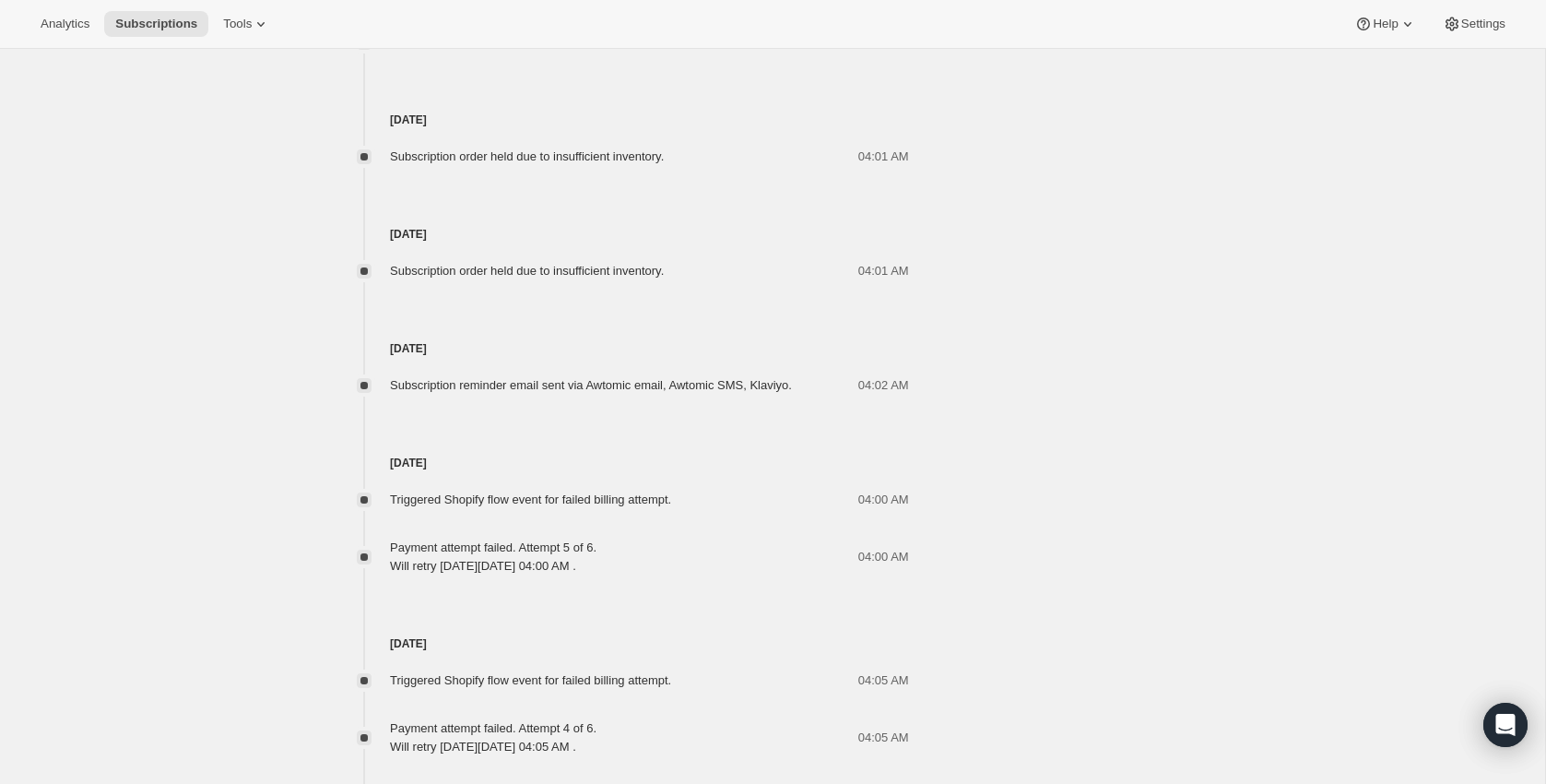
scroll to position [11213, 0]
click at [156, 22] on span "Subscriptions" at bounding box center [156, 24] width 82 height 15
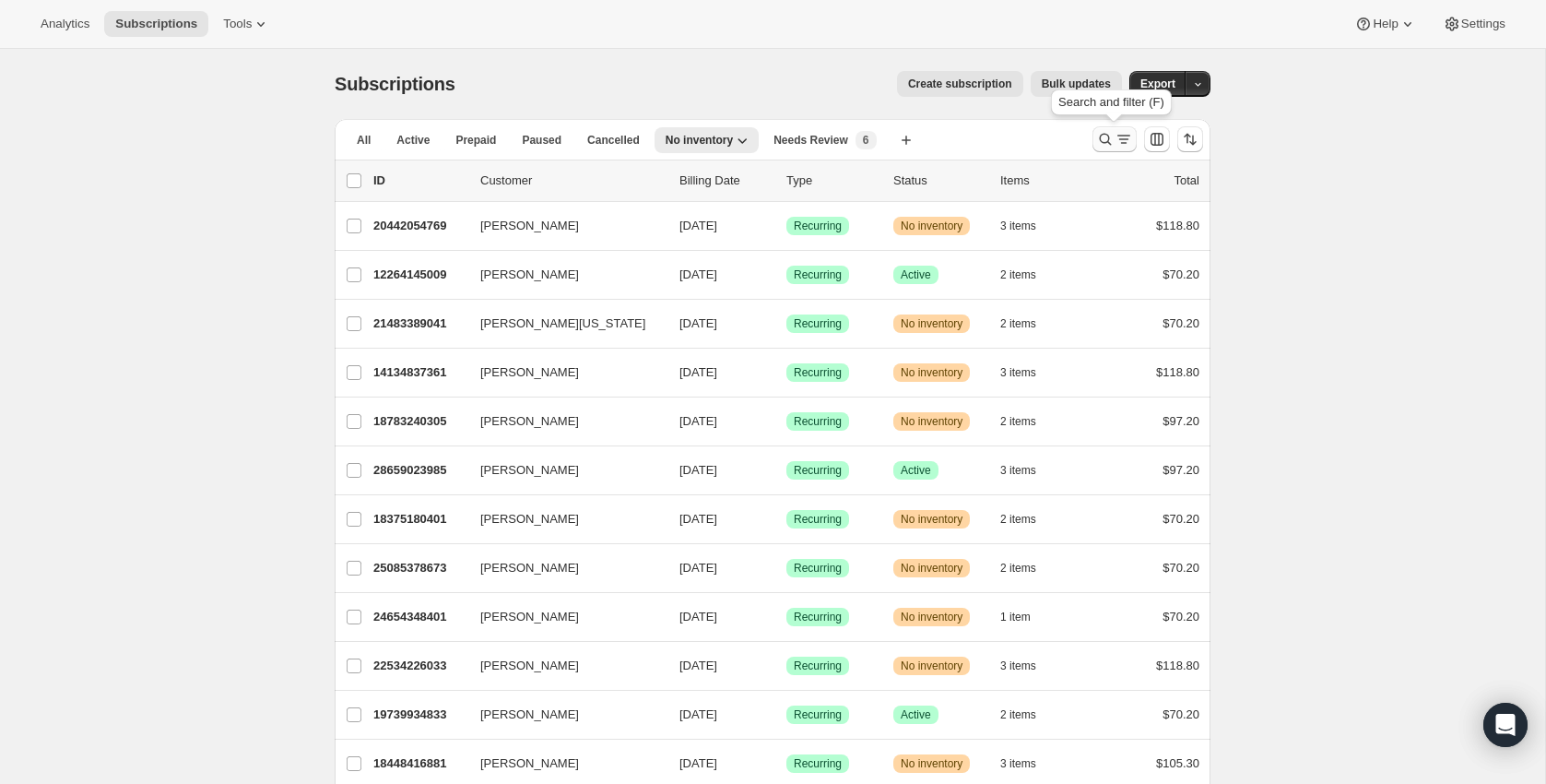
click at [1102, 138] on icon "Search and filter results" at bounding box center [1106, 140] width 19 height 19
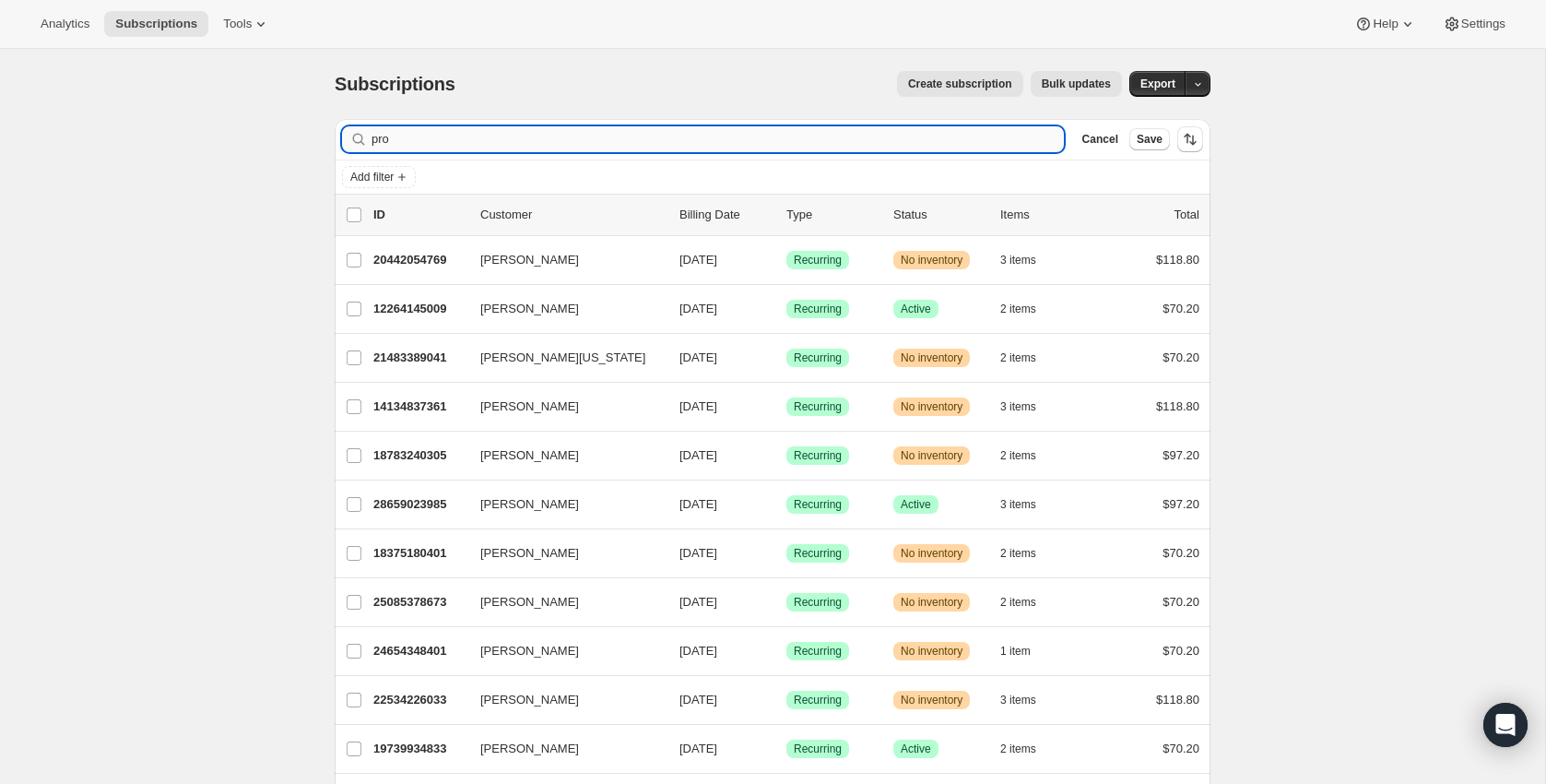
type input "prod"
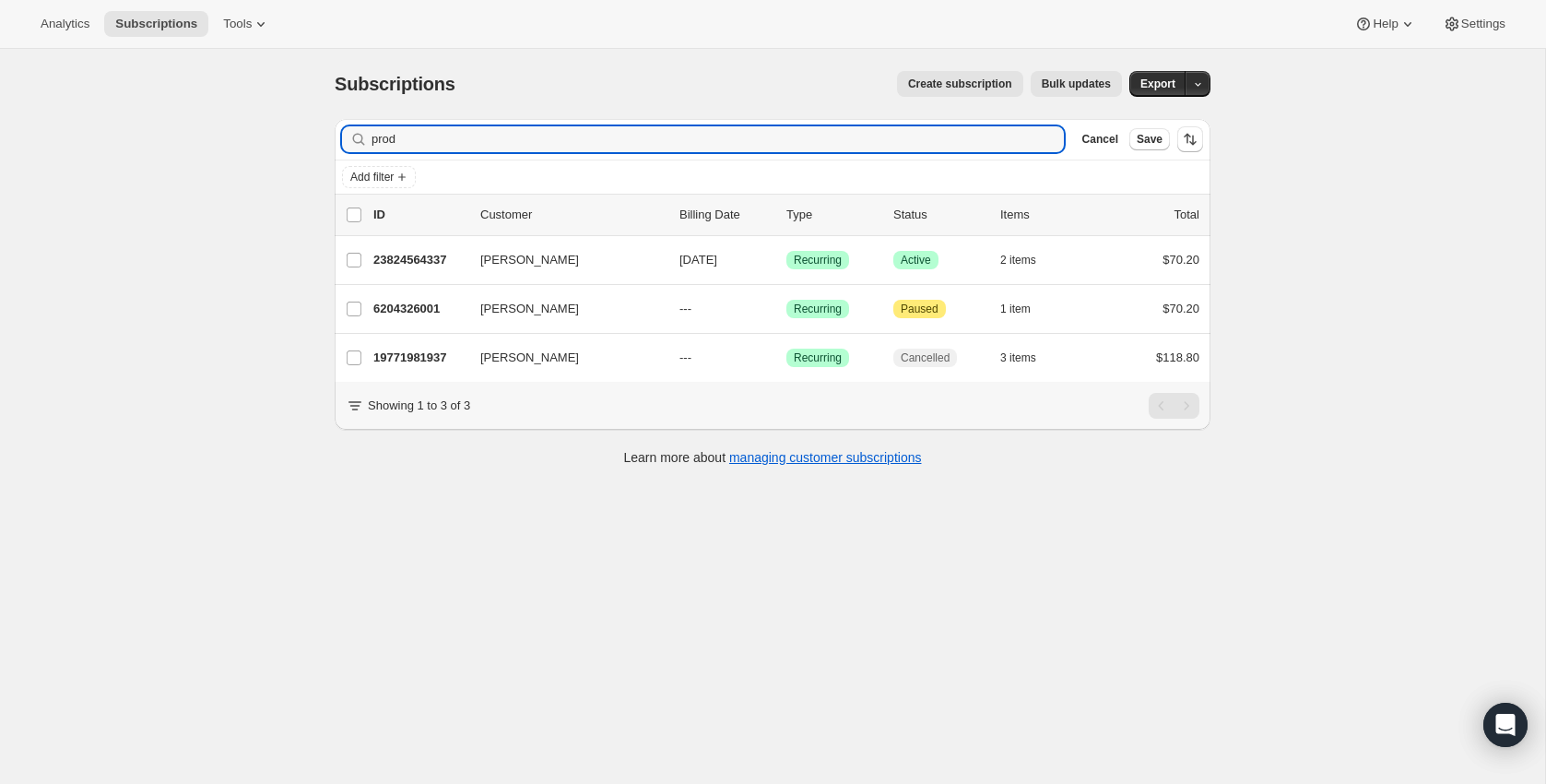
drag, startPoint x: 424, startPoint y: 144, endPoint x: 345, endPoint y: 131, distance: 80.1
click at [344, 131] on div "prod Clear" at bounding box center [703, 140] width 722 height 26
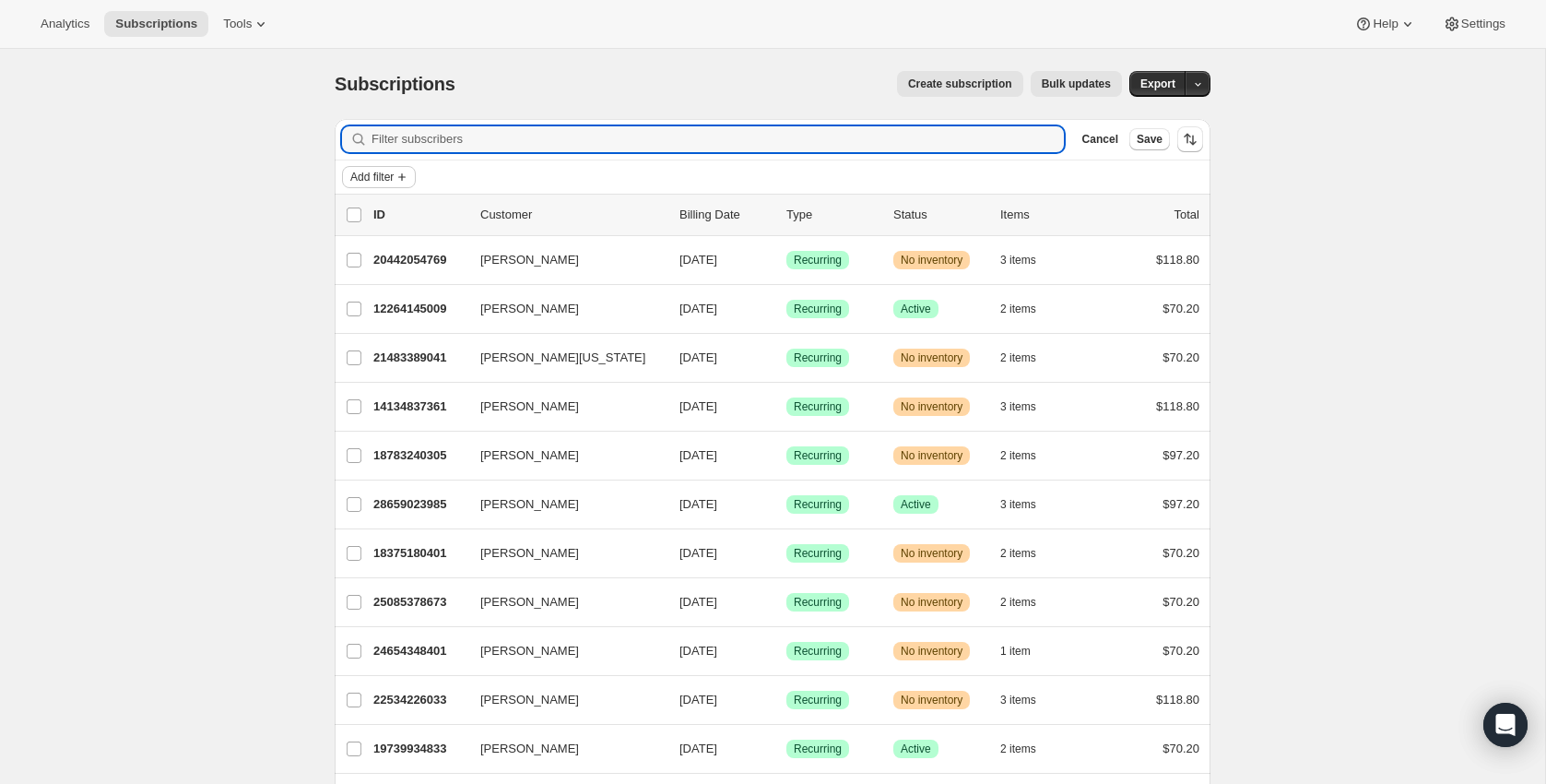
click at [409, 175] on icon "Add filter" at bounding box center [402, 177] width 15 height 15
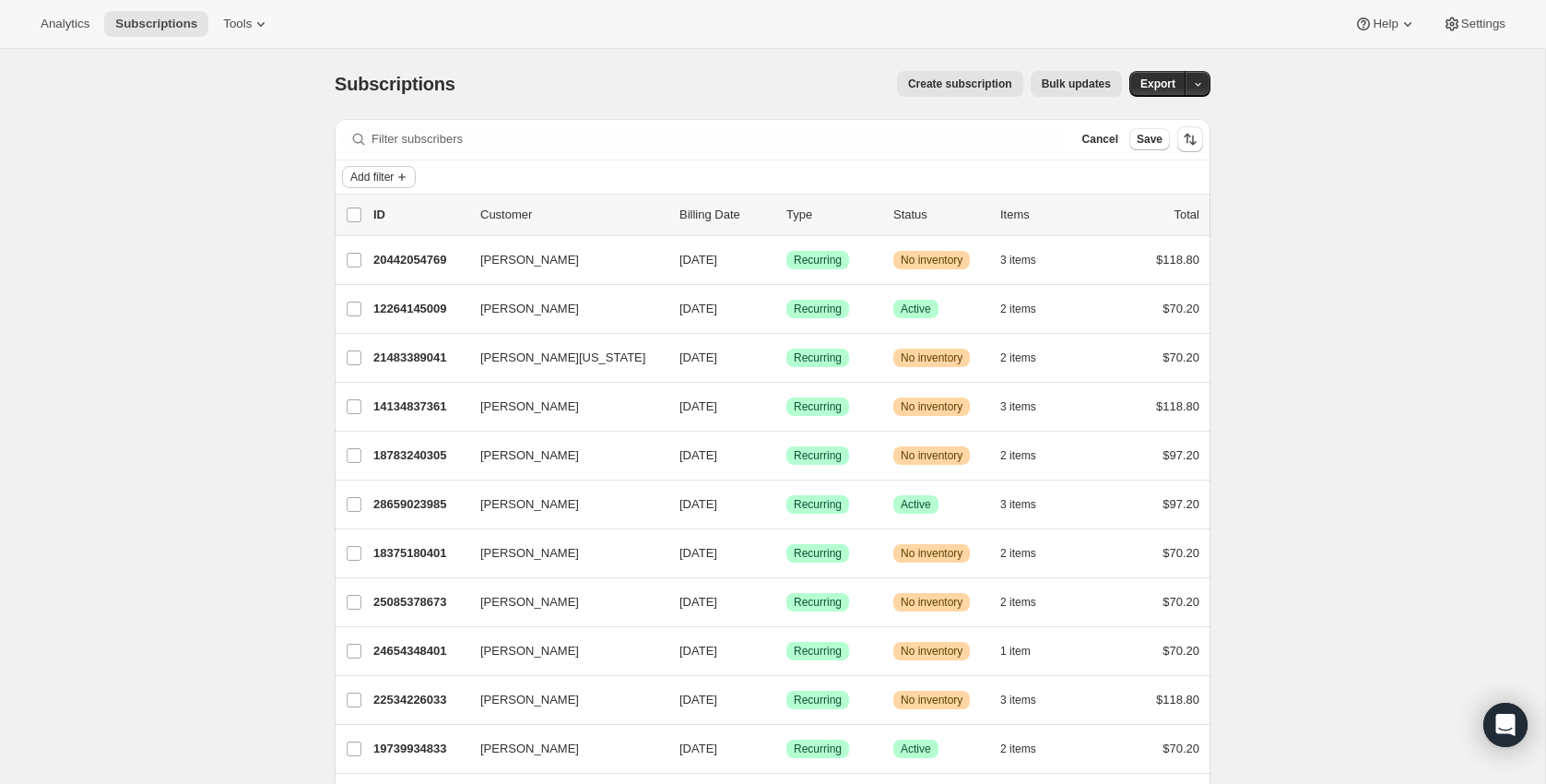
click at [396, 168] on button "Add filter" at bounding box center [379, 177] width 74 height 22
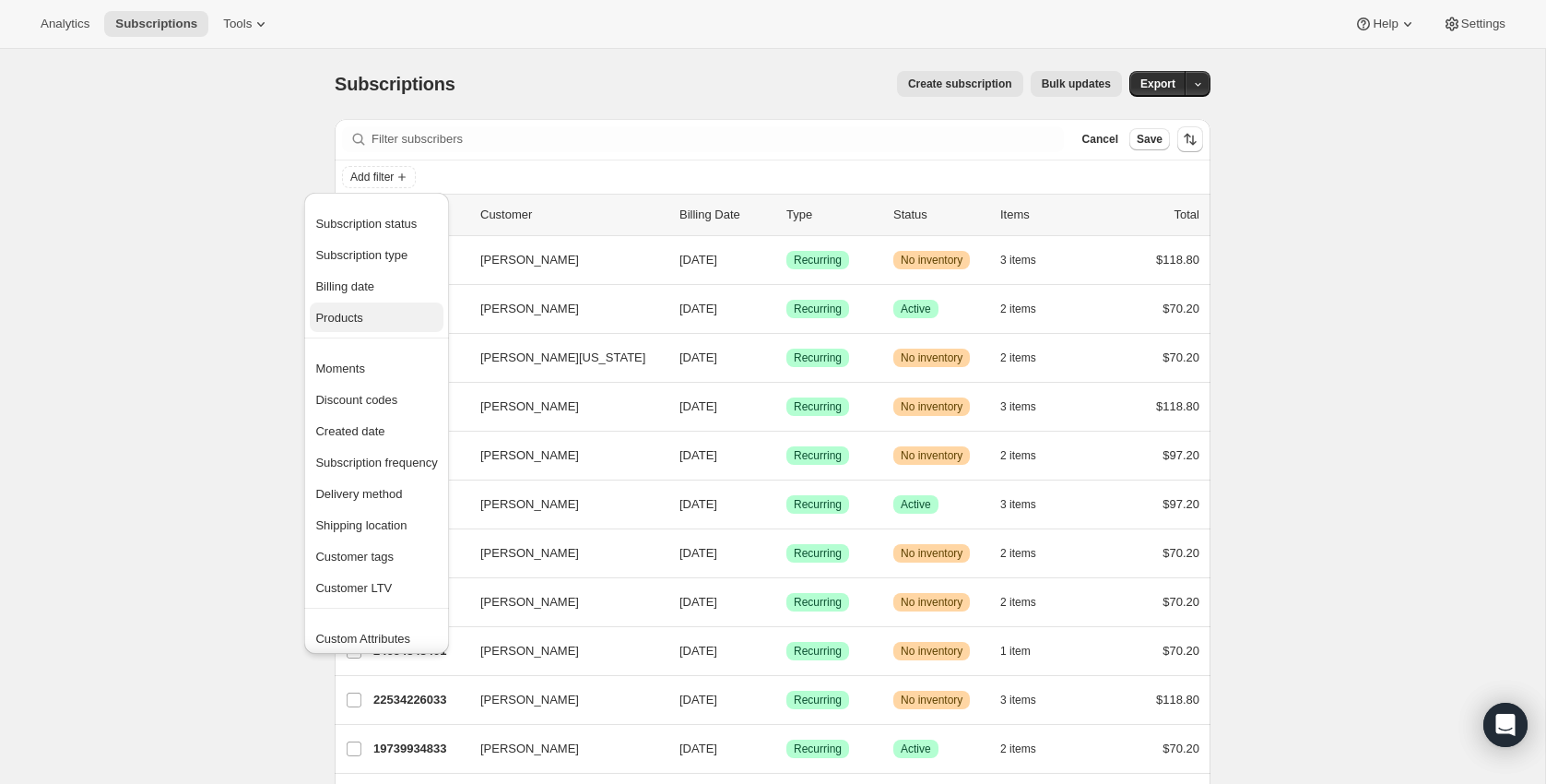
click at [368, 310] on span "Products" at bounding box center [377, 318] width 122 height 19
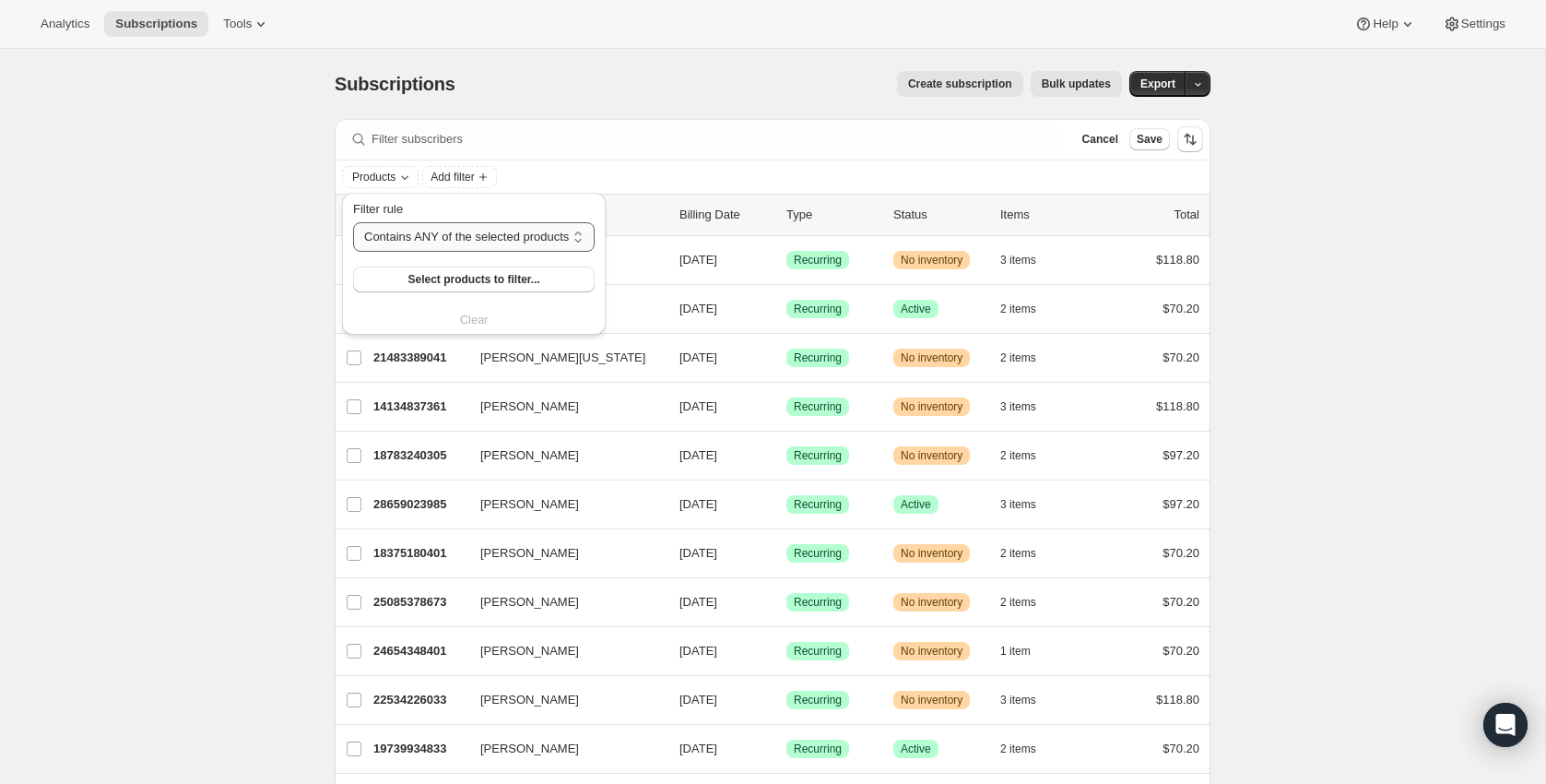
click at [479, 237] on select "Contains ANY of the selected products Contains ALL of the selected products Con…" at bounding box center [474, 236] width 242 height 29
click at [353, 222] on select "Contains ANY of the selected products Contains ALL of the selected products Con…" at bounding box center [474, 236] width 242 height 29
click at [466, 276] on span "Select products to filter..." at bounding box center [473, 279] width 132 height 15
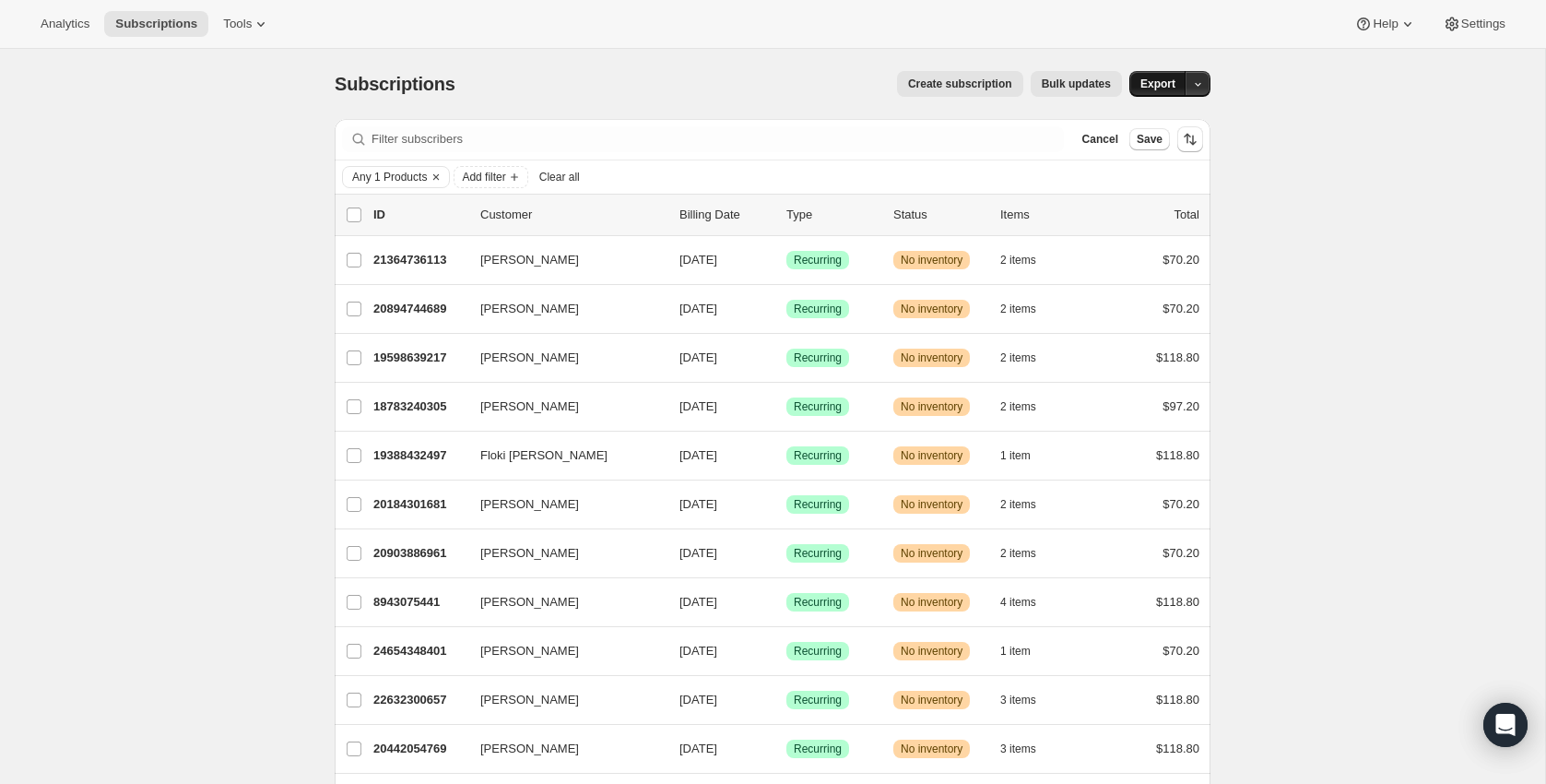
click at [1166, 81] on span "Export" at bounding box center [1157, 84] width 35 height 15
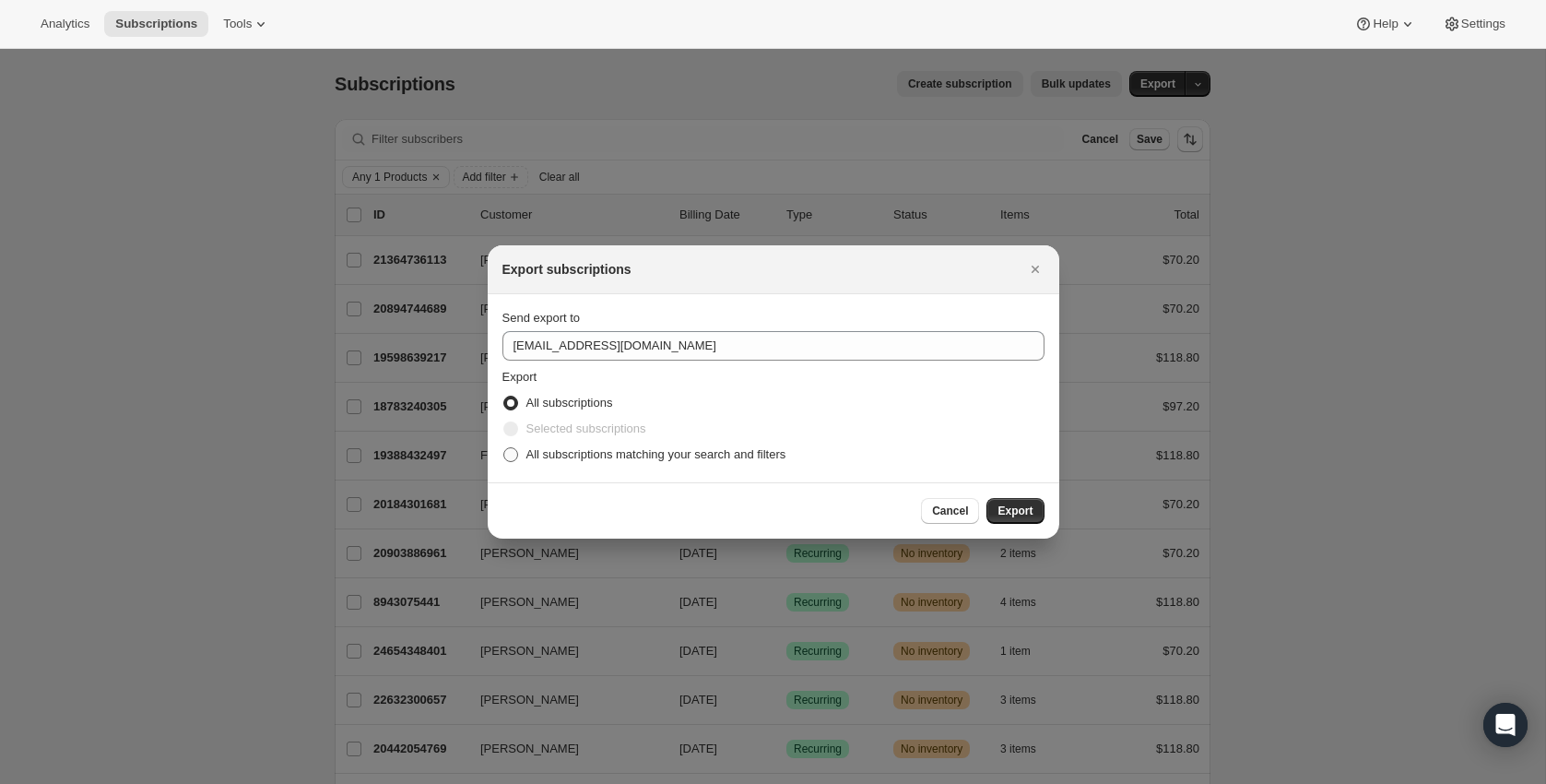
click at [574, 447] on span "All subscriptions matching your search and filters" at bounding box center [657, 453] width 260 height 14
click at [504, 447] on input "All subscriptions matching your search and filters" at bounding box center [503, 447] width 1 height 1
radio input "true"
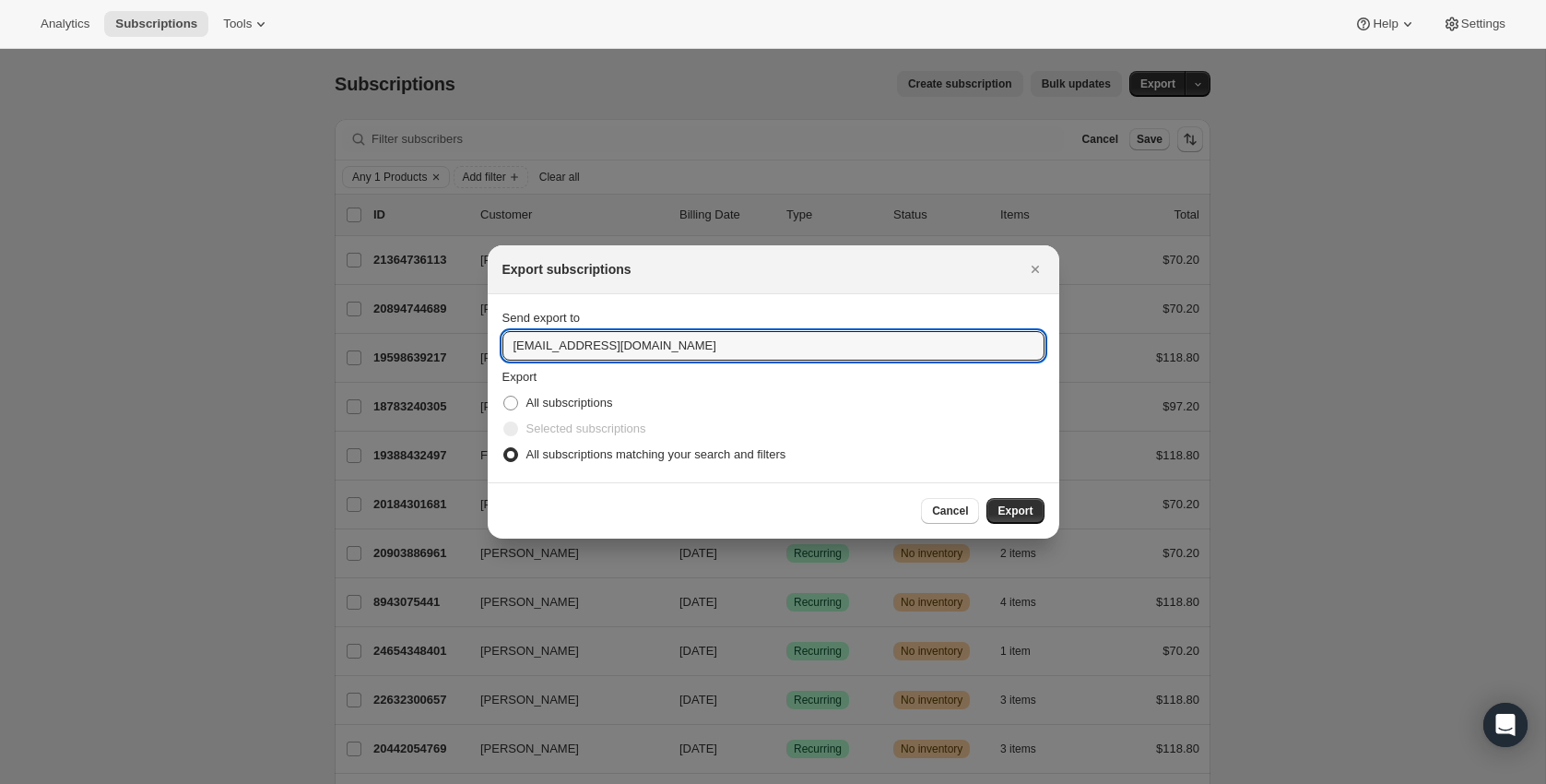
drag, startPoint x: 728, startPoint y: 346, endPoint x: 429, endPoint y: 326, distance: 299.7
drag, startPoint x: 588, startPoint y: 339, endPoint x: 453, endPoint y: 335, distance: 135.1
paste input "[PERSON_NAME][EMAIL_ADDRESS][DOMAIN_NAME]"
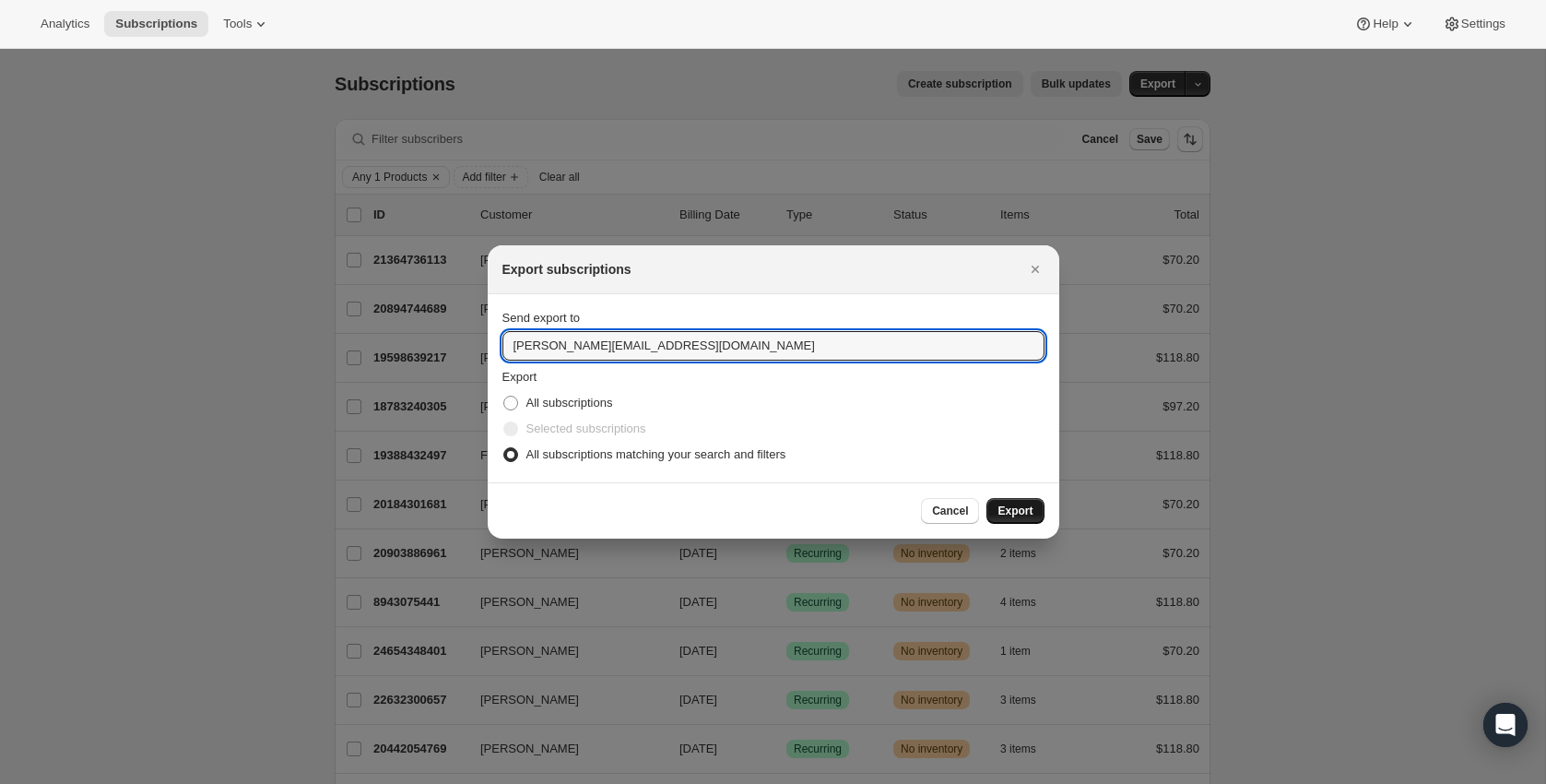
type input "[PERSON_NAME][EMAIL_ADDRESS][DOMAIN_NAME]"
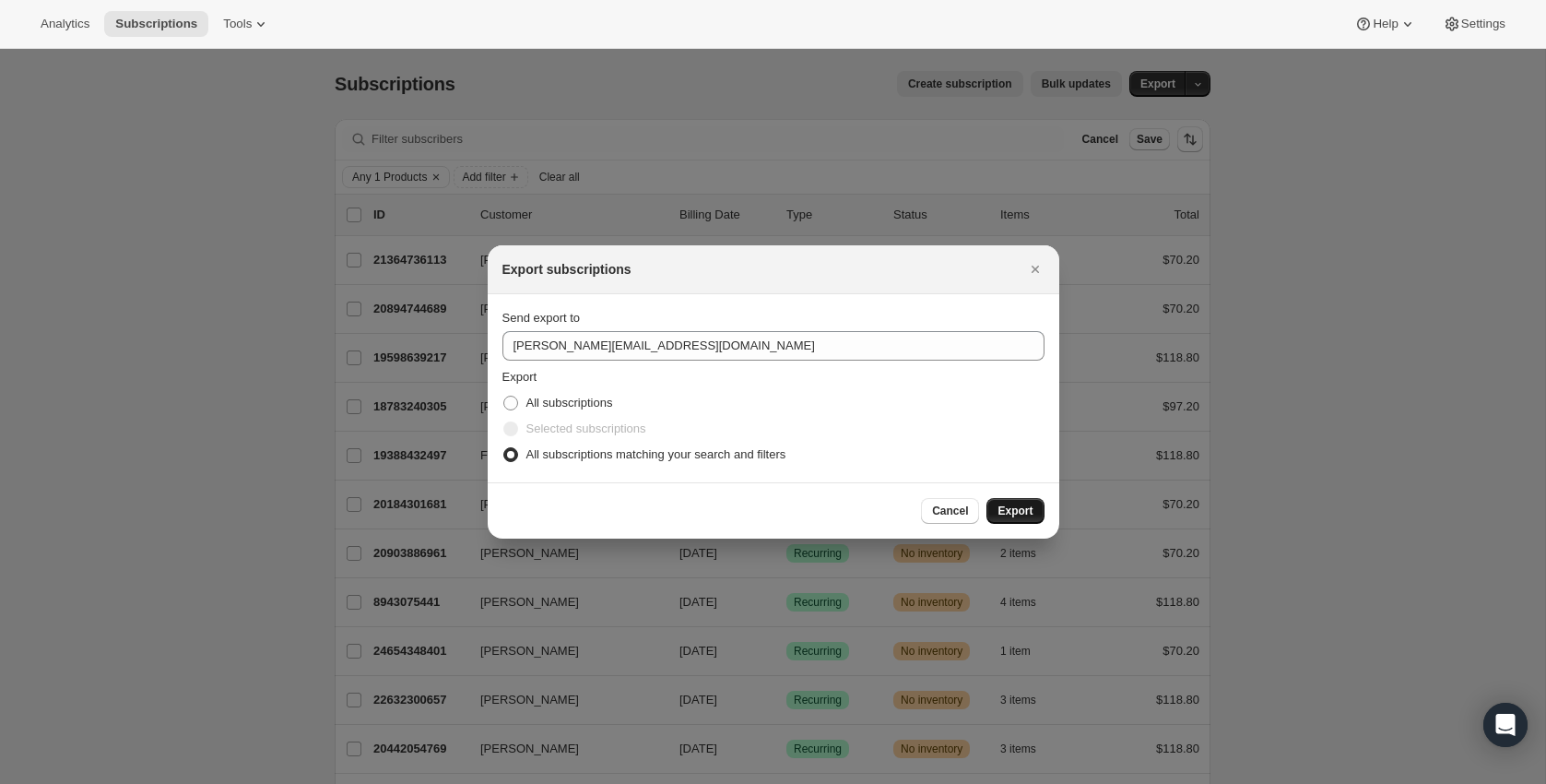
click at [1021, 512] on span "Export" at bounding box center [1015, 510] width 35 height 15
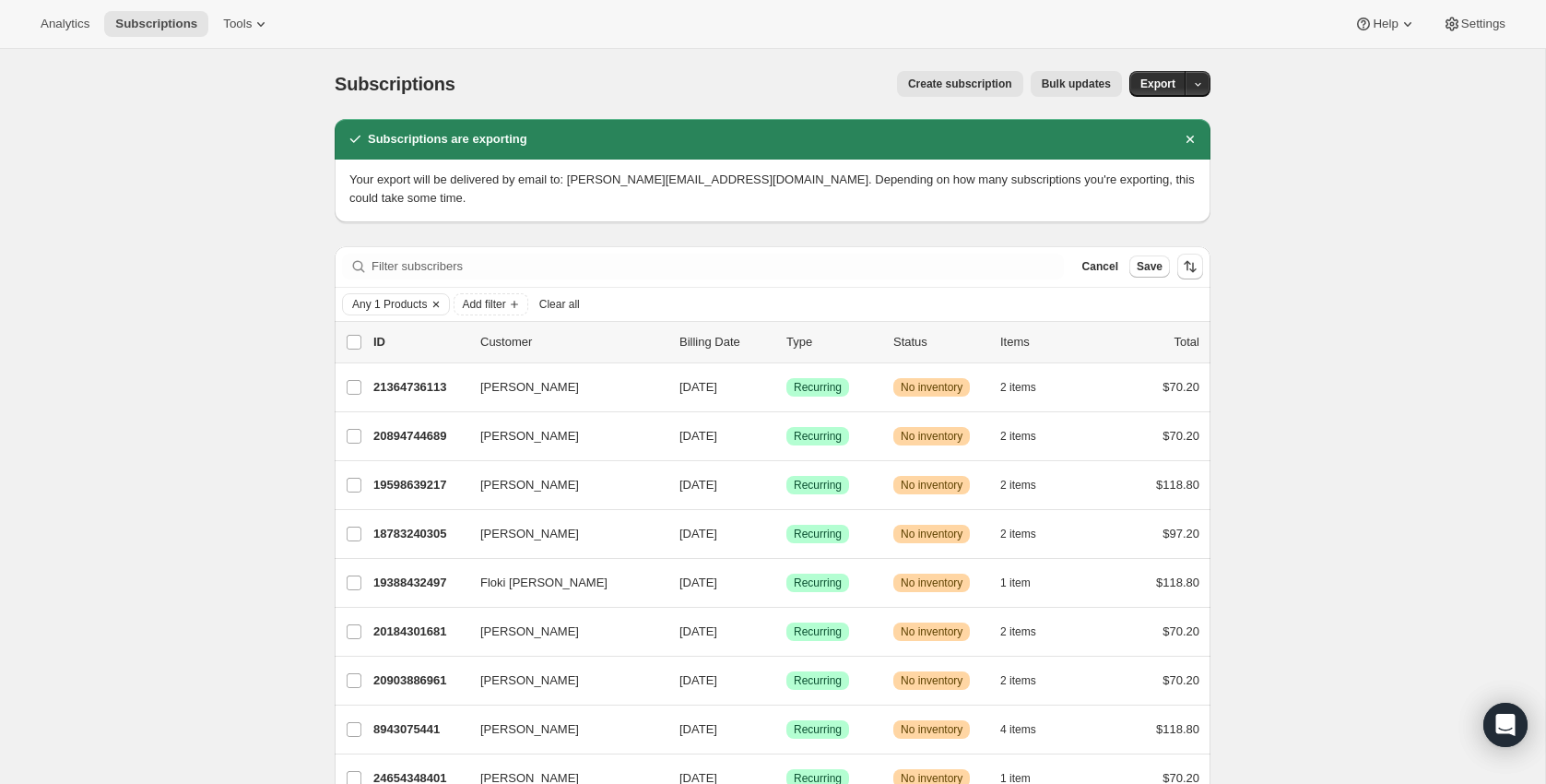
click at [390, 303] on span "Any 1 Products" at bounding box center [390, 304] width 75 height 15
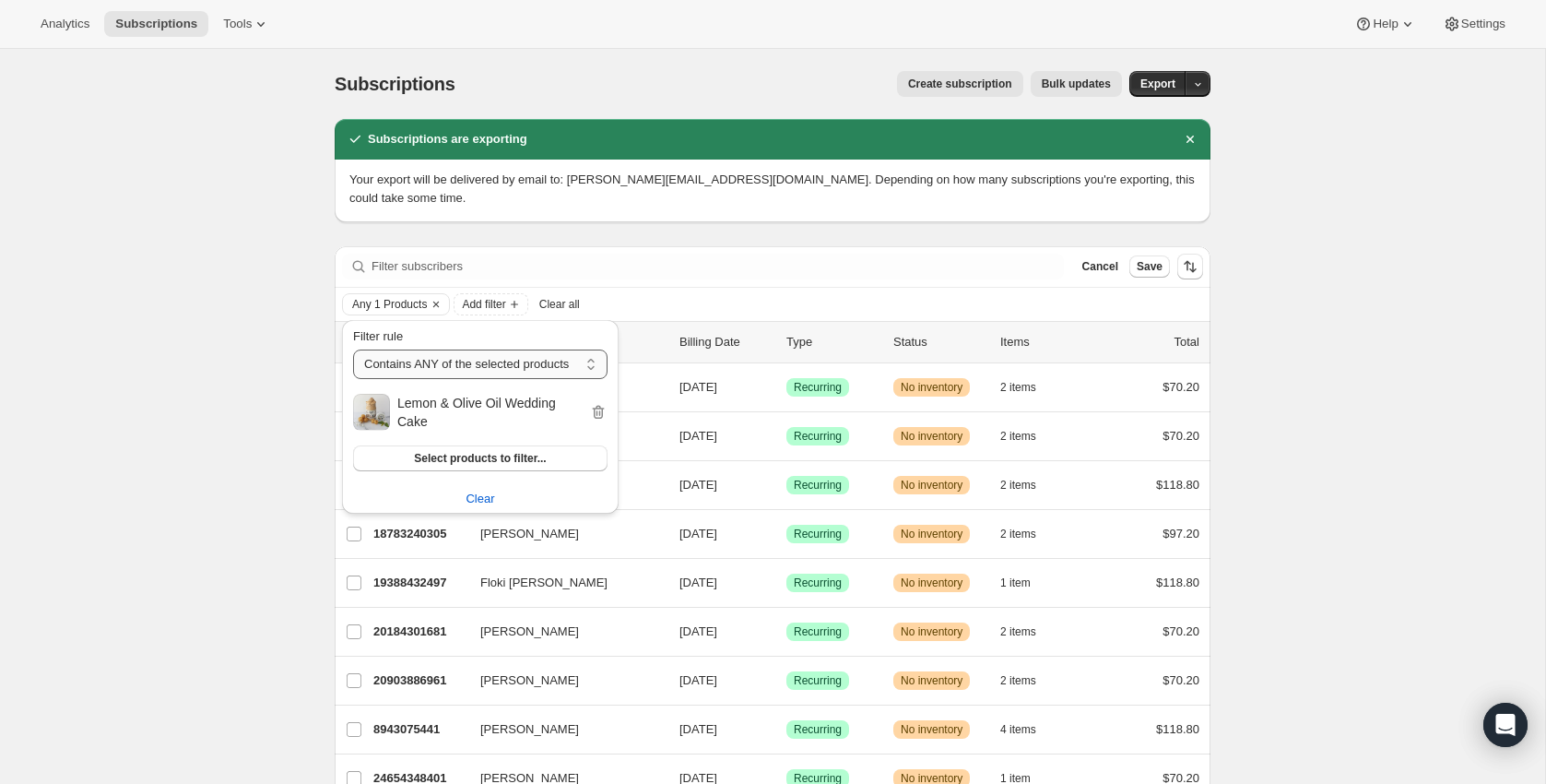
click at [445, 359] on select "Contains ANY of the selected products Contains ALL of the selected products Con…" at bounding box center [481, 363] width 255 height 29
click at [465, 460] on span "Select products to filter..." at bounding box center [480, 458] width 132 height 15
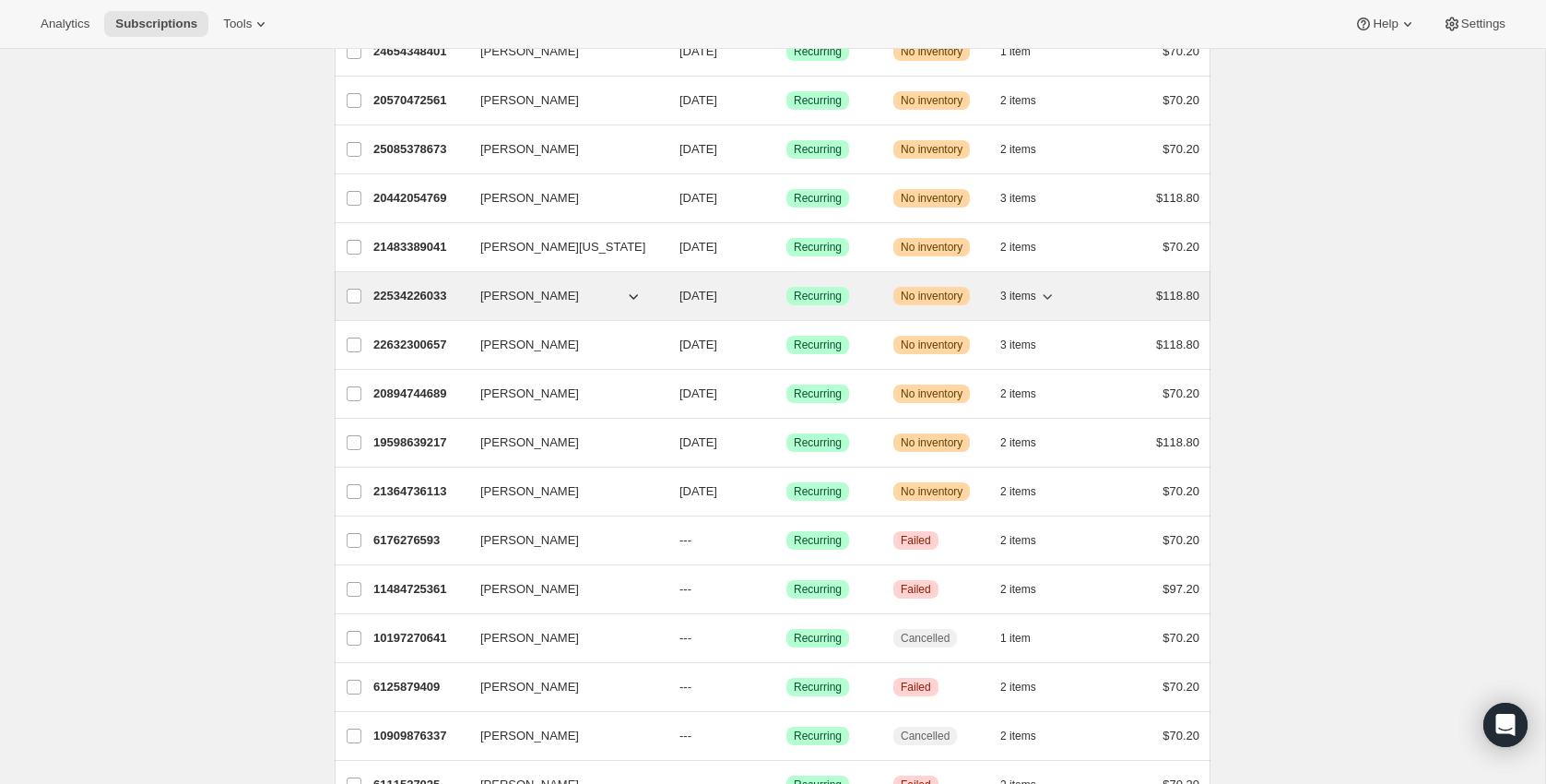
scroll to position [567, 0]
